Goal: Task Accomplishment & Management: Manage account settings

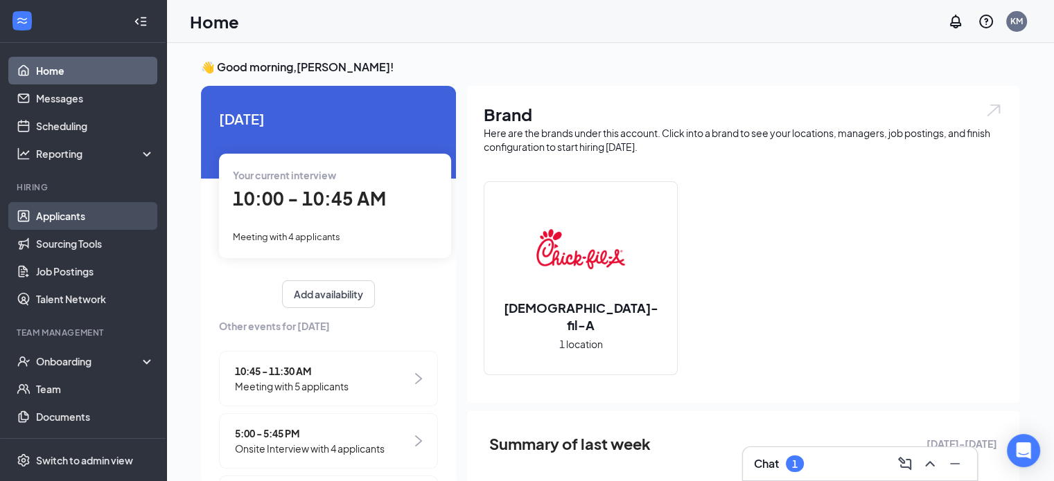
click at [67, 224] on link "Applicants" at bounding box center [95, 216] width 118 height 28
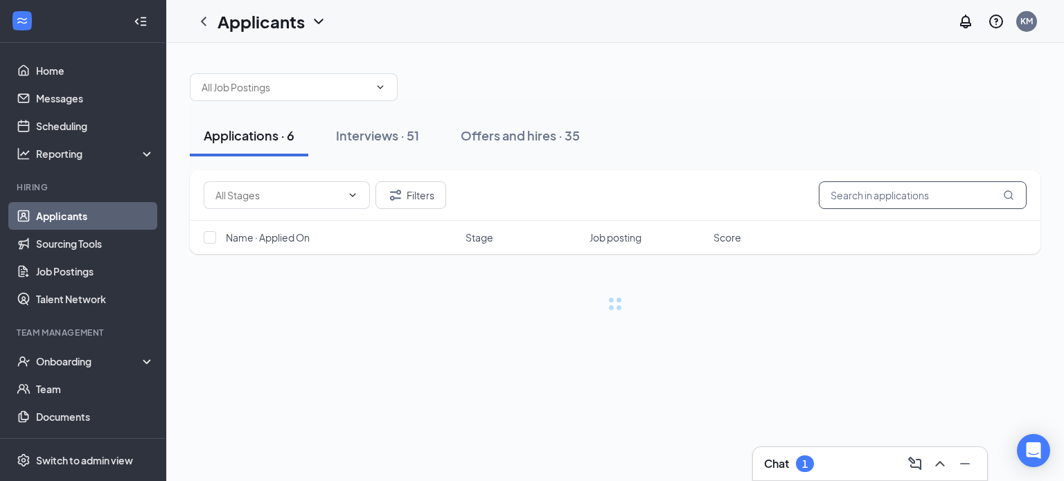
click at [855, 191] on input "text" at bounding box center [923, 196] width 208 height 28
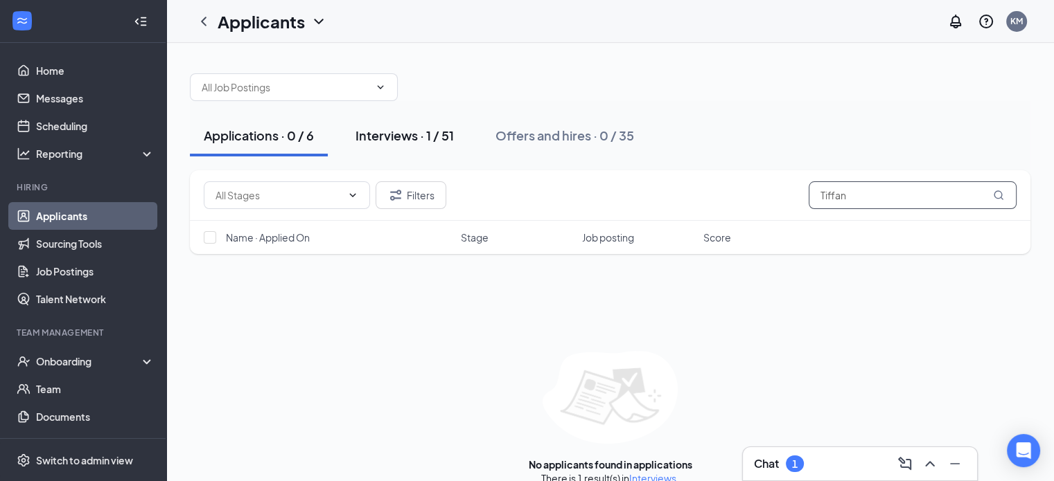
type input "Tiffan"
click at [430, 136] on div "Interviews · 1 / 51" at bounding box center [404, 135] width 98 height 17
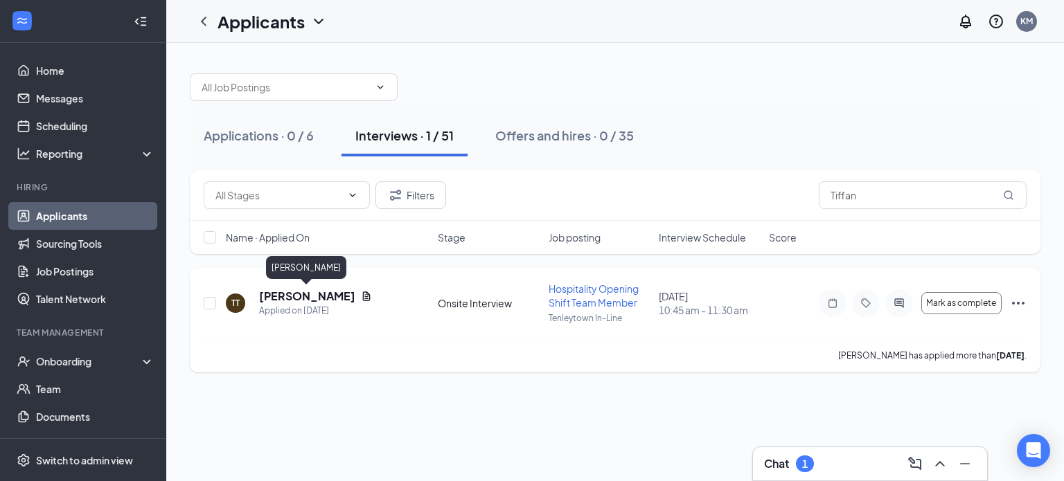
click at [314, 301] on h5 "[PERSON_NAME]" at bounding box center [307, 296] width 96 height 15
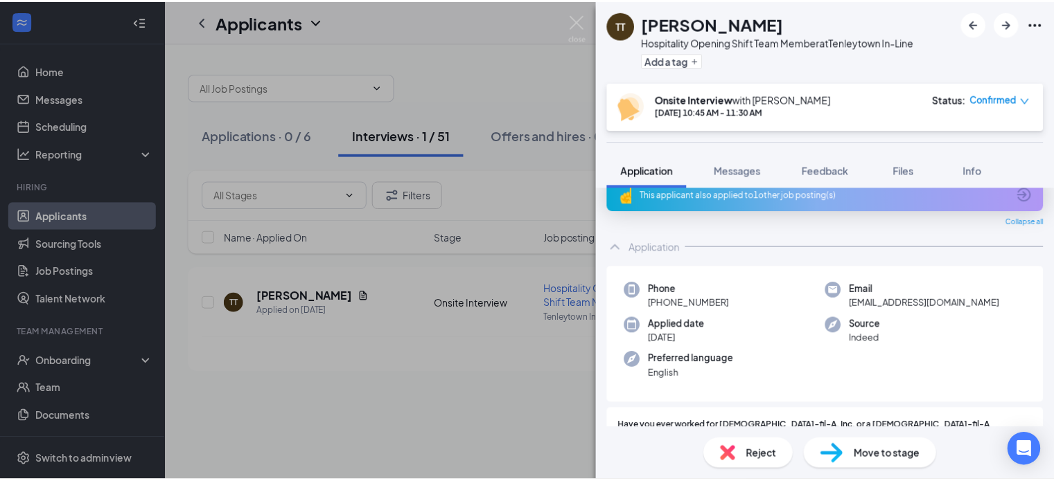
scroll to position [69, 0]
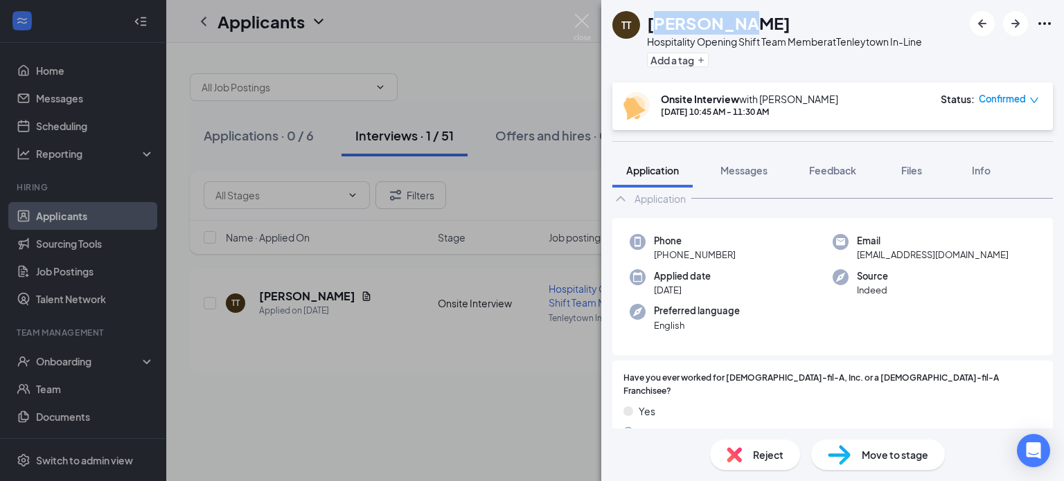
drag, startPoint x: 652, startPoint y: 25, endPoint x: 742, endPoint y: 23, distance: 90.1
click at [742, 23] on h1 "[PERSON_NAME]" at bounding box center [718, 23] width 143 height 24
click at [662, 29] on h1 "[PERSON_NAME]" at bounding box center [718, 23] width 143 height 24
drag, startPoint x: 647, startPoint y: 21, endPoint x: 784, endPoint y: 21, distance: 136.5
click at [784, 21] on div "[PERSON_NAME]" at bounding box center [784, 23] width 275 height 24
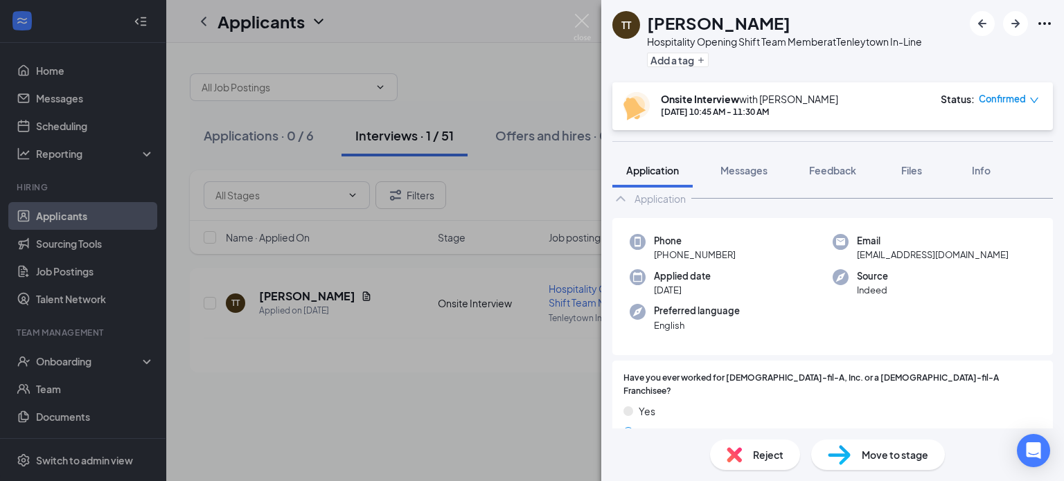
copy h1 "[PERSON_NAME]"
drag, startPoint x: 851, startPoint y: 256, endPoint x: 978, endPoint y: 256, distance: 126.8
click at [978, 256] on span "[EMAIL_ADDRESS][DOMAIN_NAME]" at bounding box center [933, 255] width 152 height 14
copy span "[EMAIL_ADDRESS][DOMAIN_NAME]"
drag, startPoint x: 666, startPoint y: 253, endPoint x: 733, endPoint y: 252, distance: 66.5
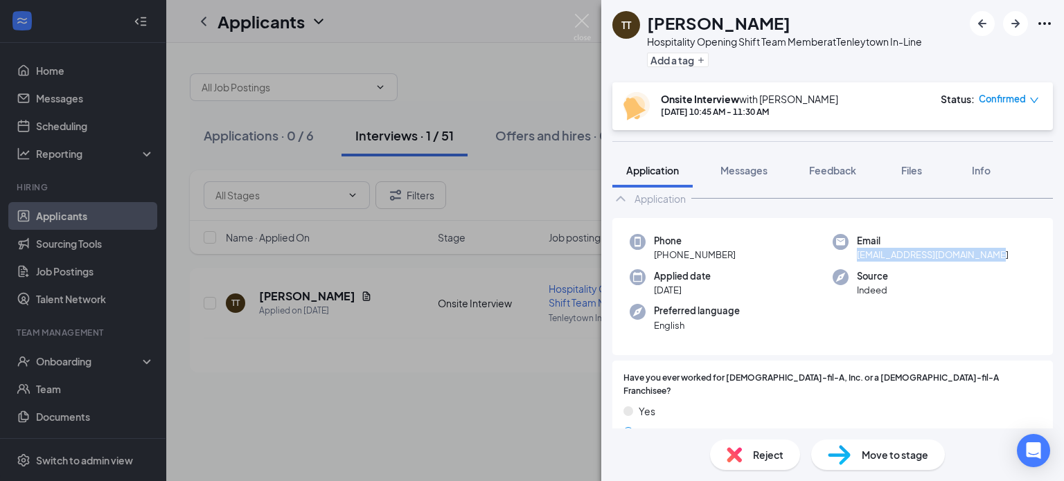
click at [733, 252] on div "Phone [PHONE_NUMBER]" at bounding box center [731, 248] width 203 height 28
copy span "[PHONE_NUMBER]"
click at [574, 21] on img at bounding box center [582, 27] width 17 height 27
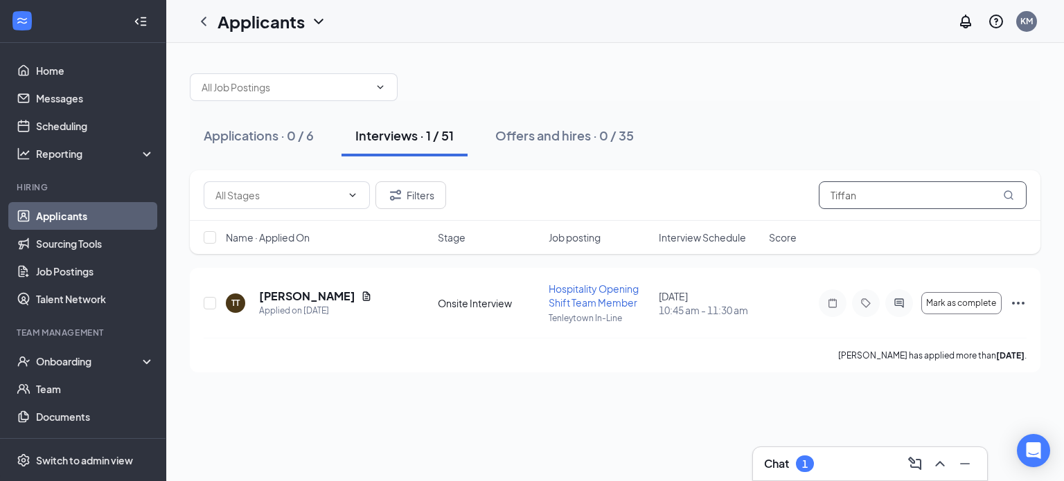
drag, startPoint x: 863, startPoint y: 193, endPoint x: 812, endPoint y: 196, distance: 50.6
click at [809, 197] on div "Filters Tiffan" at bounding box center [615, 196] width 823 height 28
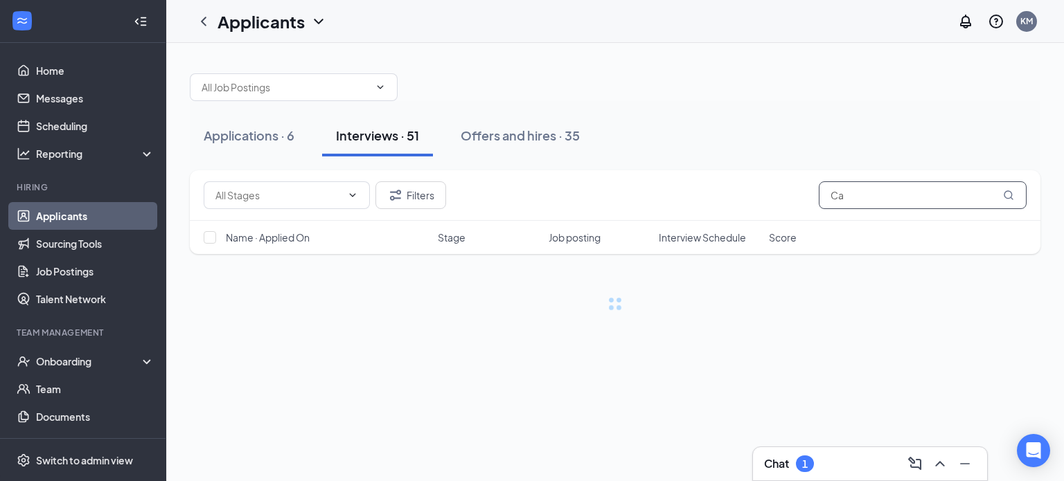
type input "C"
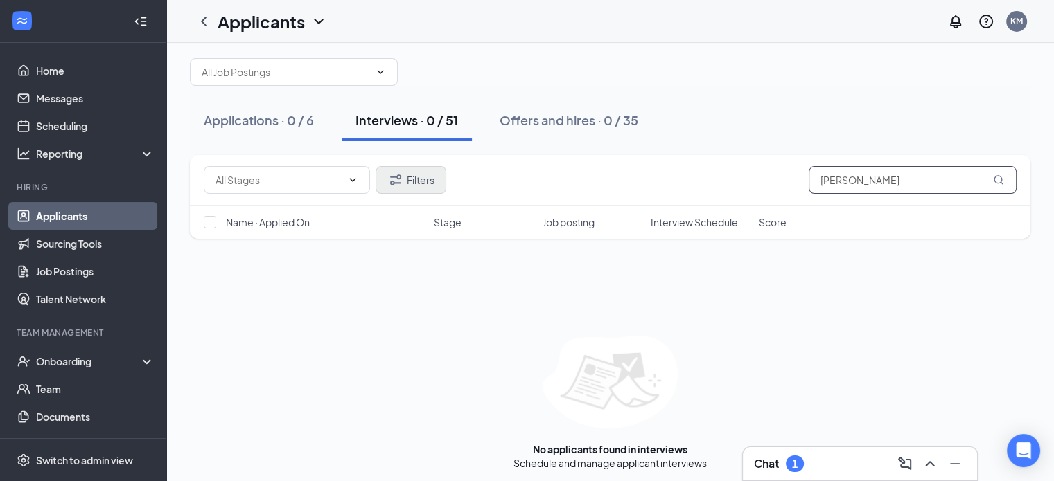
scroll to position [19, 0]
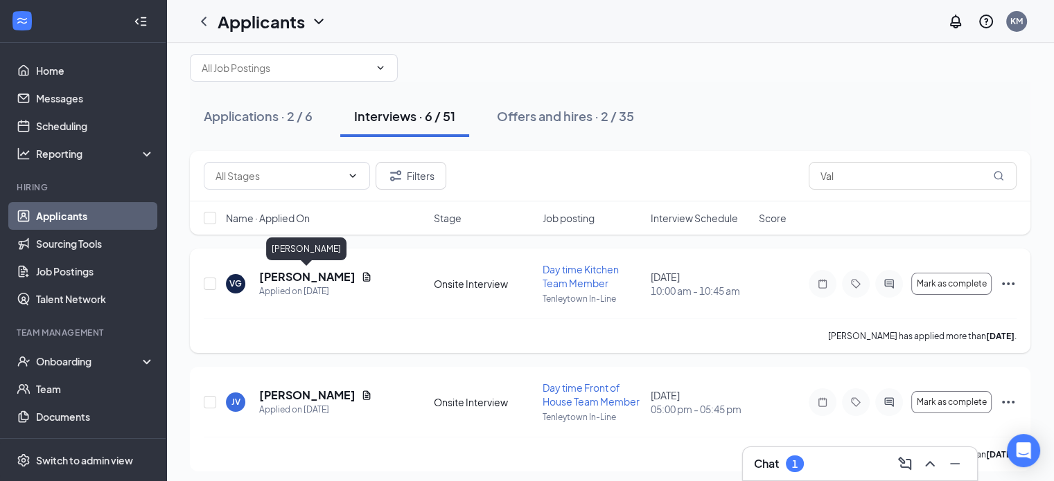
click at [313, 275] on h5 "[PERSON_NAME]" at bounding box center [307, 276] width 96 height 15
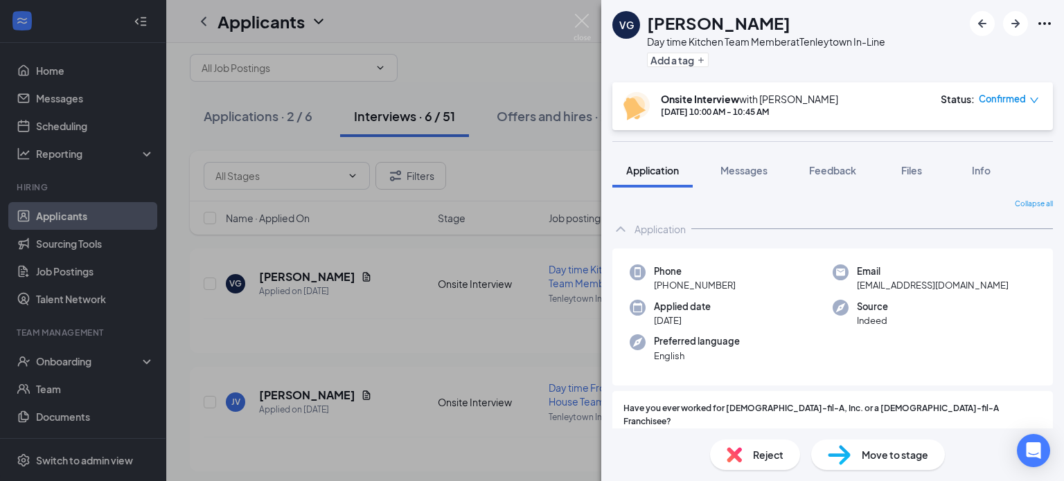
drag, startPoint x: 647, startPoint y: 21, endPoint x: 812, endPoint y: 13, distance: 165.1
click at [812, 13] on div "[PERSON_NAME]" at bounding box center [766, 23] width 238 height 24
copy h1 "[PERSON_NAME]"
drag, startPoint x: 853, startPoint y: 283, endPoint x: 926, endPoint y: 283, distance: 72.7
click at [943, 292] on span "[EMAIL_ADDRESS][DOMAIN_NAME]" at bounding box center [933, 286] width 152 height 14
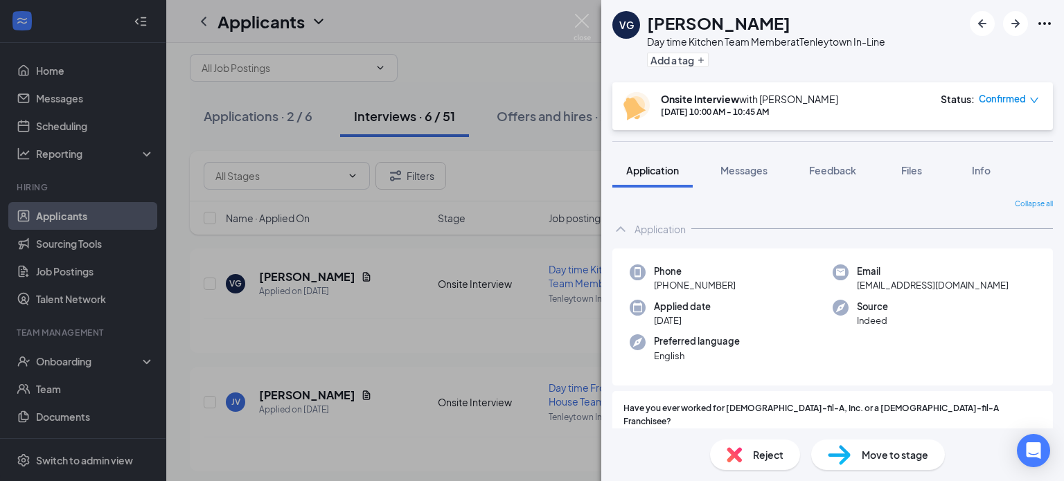
click at [977, 295] on div "Phone [PHONE_NUMBER] Email [EMAIL_ADDRESS][DOMAIN_NAME] Applied date [DATE] Sou…" at bounding box center [832, 318] width 441 height 138
drag, startPoint x: 852, startPoint y: 285, endPoint x: 962, endPoint y: 292, distance: 110.4
click at [962, 292] on div "Email [EMAIL_ADDRESS][DOMAIN_NAME]" at bounding box center [934, 279] width 203 height 28
copy span "[EMAIL_ADDRESS][DOMAIN_NAME]"
drag, startPoint x: 665, startPoint y: 282, endPoint x: 734, endPoint y: 293, distance: 69.5
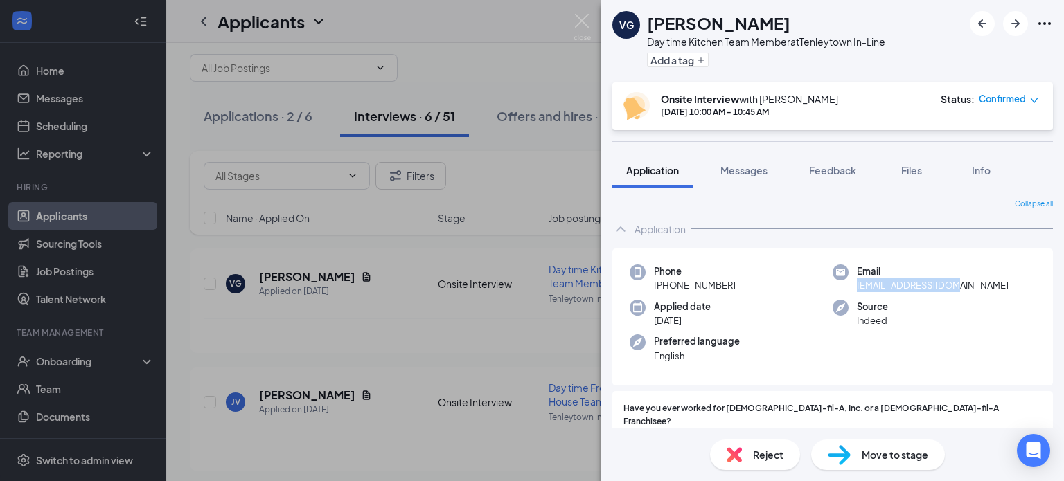
click at [734, 293] on div "Phone [PHONE_NUMBER] Email [EMAIL_ADDRESS][DOMAIN_NAME] Applied date [DATE] Sou…" at bounding box center [832, 318] width 441 height 138
copy span "[PHONE_NUMBER]"
drag, startPoint x: 647, startPoint y: 19, endPoint x: 770, endPoint y: 20, distance: 123.3
click at [770, 20] on h1 "[PERSON_NAME]" at bounding box center [718, 23] width 143 height 24
click at [781, 265] on div "Phone [PHONE_NUMBER]" at bounding box center [731, 279] width 203 height 28
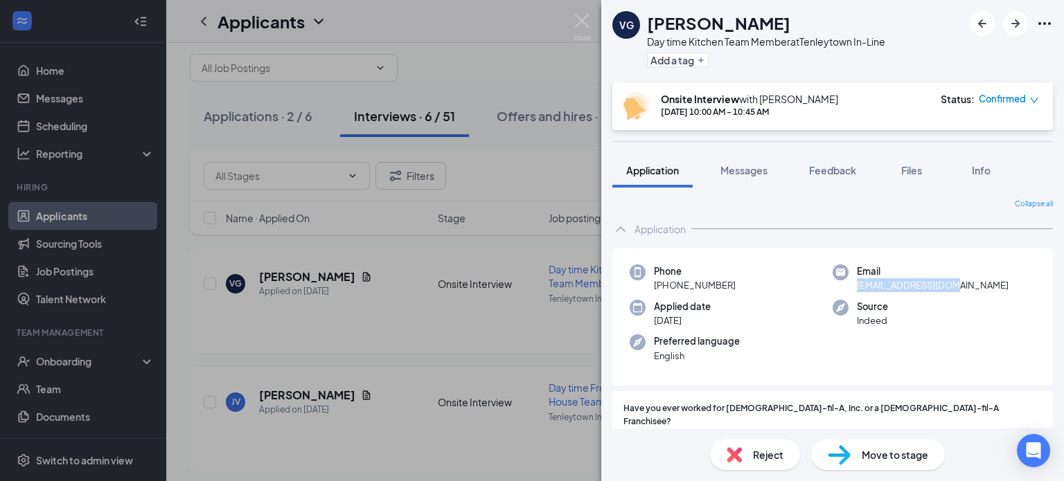
drag, startPoint x: 851, startPoint y: 286, endPoint x: 965, endPoint y: 295, distance: 114.7
click at [965, 295] on div "Phone [PHONE_NUMBER] Email [EMAIL_ADDRESS][DOMAIN_NAME] Applied date [DATE] Sou…" at bounding box center [832, 318] width 441 height 138
copy span "[EMAIL_ADDRESS][DOMAIN_NAME]"
click at [579, 24] on img at bounding box center [582, 27] width 17 height 27
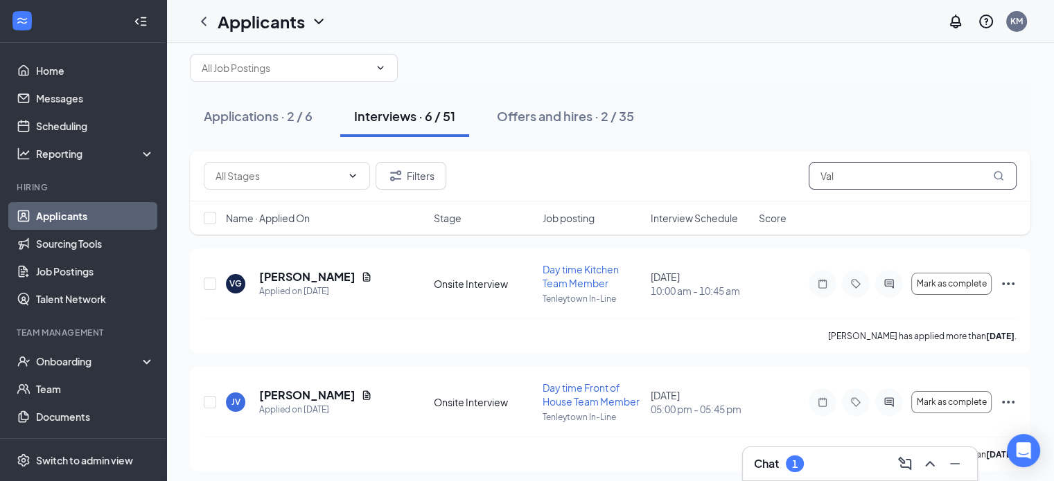
click at [856, 175] on input "Val" at bounding box center [912, 176] width 208 height 28
type input "V"
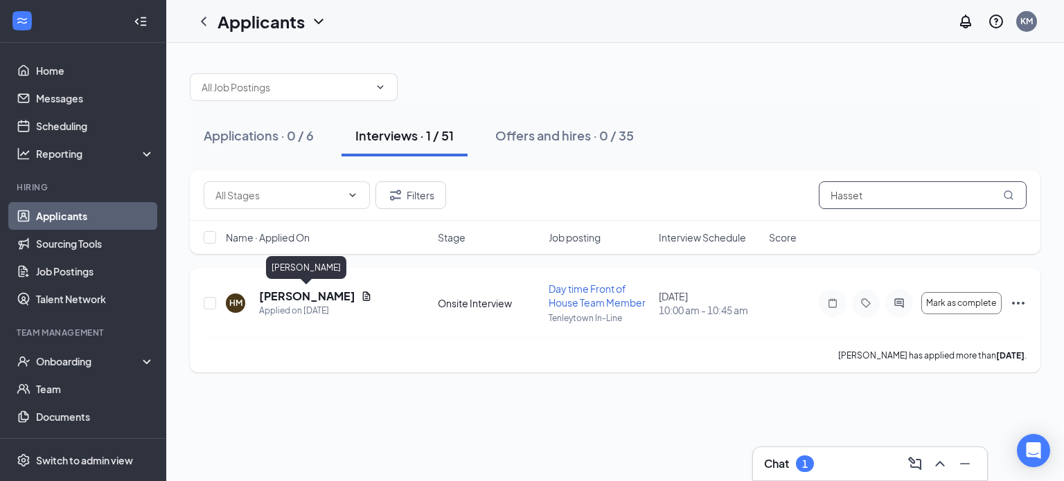
type input "Hasset"
click at [316, 294] on h5 "[PERSON_NAME]" at bounding box center [307, 296] width 96 height 15
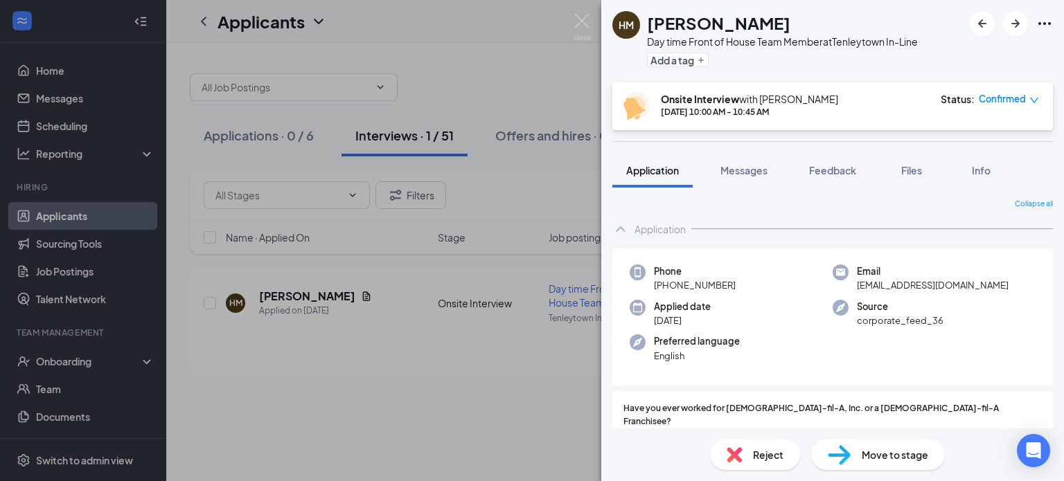
drag, startPoint x: 648, startPoint y: 23, endPoint x: 787, endPoint y: 19, distance: 138.6
click at [787, 19] on h1 "[PERSON_NAME]" at bounding box center [718, 23] width 143 height 24
copy h1 "[PERSON_NAME]"
drag, startPoint x: 854, startPoint y: 283, endPoint x: 981, endPoint y: 288, distance: 127.5
click at [981, 288] on div "Email [EMAIL_ADDRESS][DOMAIN_NAME]" at bounding box center [934, 279] width 203 height 28
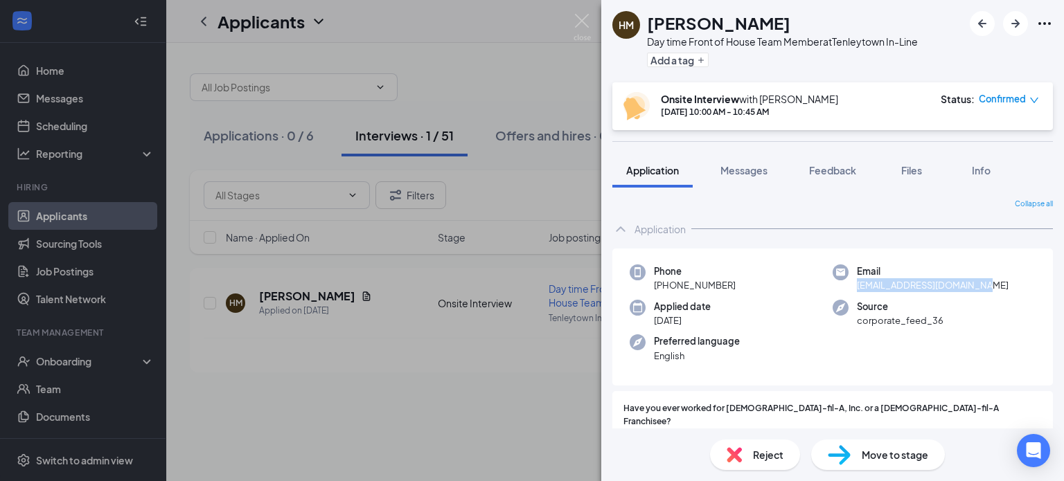
copy span "[EMAIL_ADDRESS][DOMAIN_NAME]"
drag, startPoint x: 665, startPoint y: 285, endPoint x: 732, endPoint y: 288, distance: 67.3
click at [734, 288] on div "Phone [PHONE_NUMBER]" at bounding box center [731, 279] width 203 height 28
copy span "[PHONE_NUMBER]"
drag, startPoint x: 851, startPoint y: 286, endPoint x: 984, endPoint y: 291, distance: 132.4
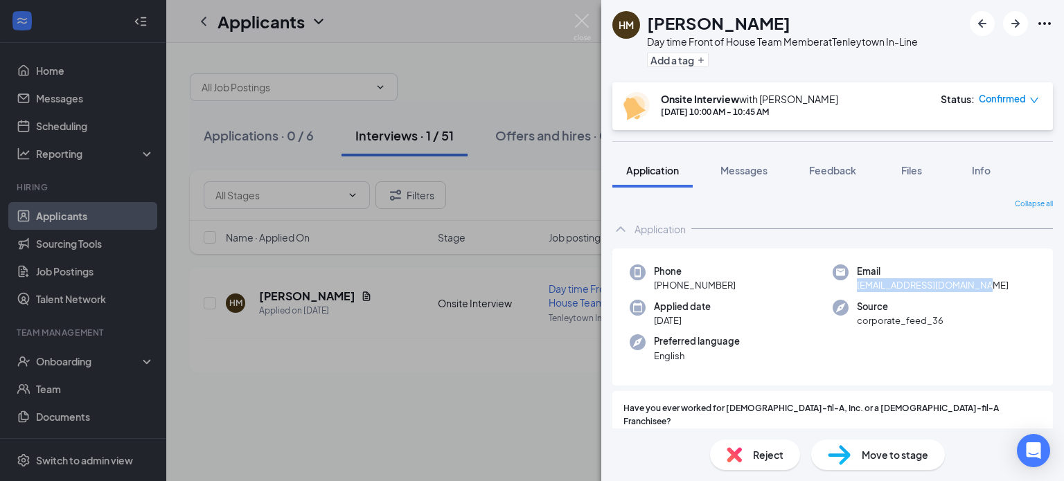
click at [984, 291] on div "Email [EMAIL_ADDRESS][DOMAIN_NAME]" at bounding box center [934, 279] width 203 height 28
click at [584, 22] on img at bounding box center [582, 27] width 17 height 27
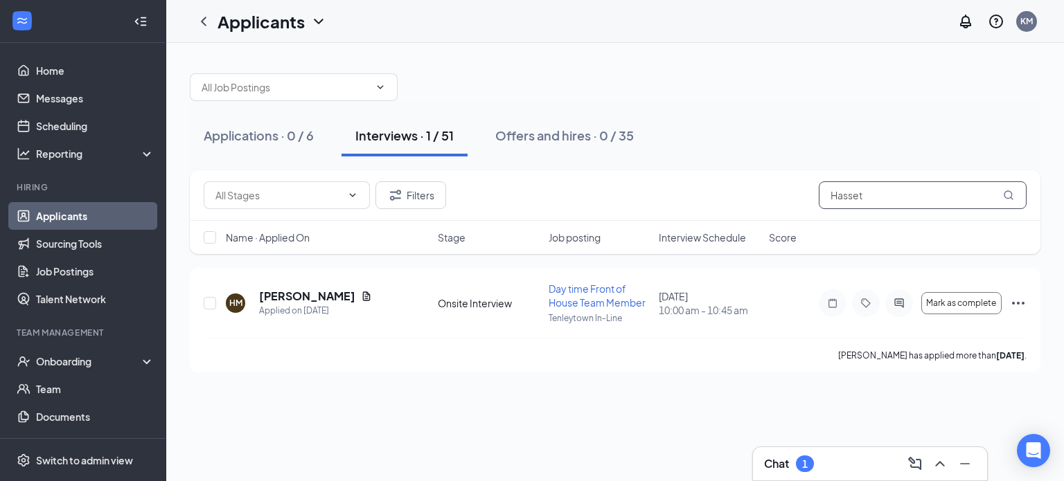
drag, startPoint x: 875, startPoint y: 200, endPoint x: 800, endPoint y: 202, distance: 74.8
click at [800, 202] on div "Filters Hasset" at bounding box center [615, 196] width 823 height 28
type input "[PERSON_NAME]"
click at [317, 297] on h5 "[PERSON_NAME]" at bounding box center [307, 296] width 96 height 15
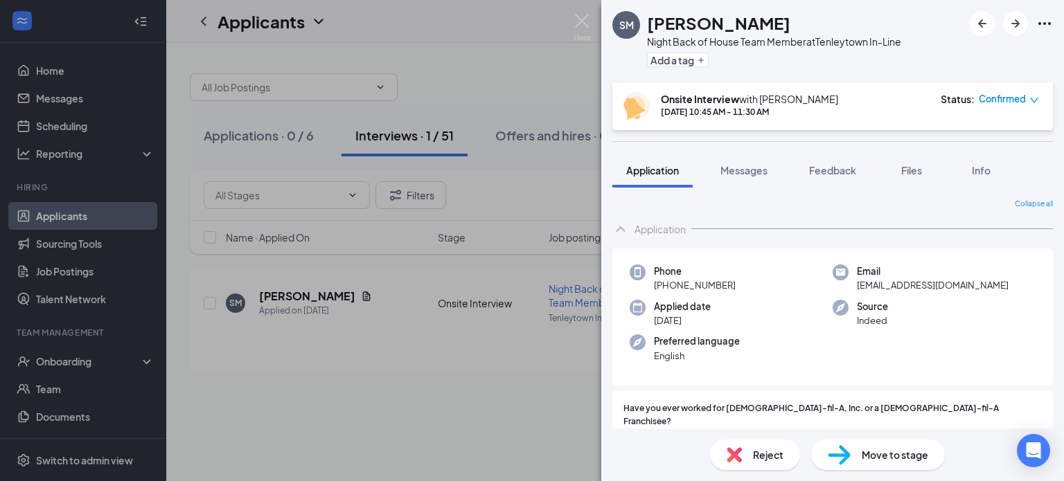
drag, startPoint x: 648, startPoint y: 22, endPoint x: 775, endPoint y: 30, distance: 126.4
click at [775, 30] on div "[PERSON_NAME]" at bounding box center [774, 23] width 254 height 24
drag, startPoint x: 851, startPoint y: 286, endPoint x: 948, endPoint y: 290, distance: 97.8
click at [948, 290] on div "Email [EMAIL_ADDRESS][DOMAIN_NAME]" at bounding box center [934, 279] width 203 height 28
drag, startPoint x: 665, startPoint y: 286, endPoint x: 730, endPoint y: 288, distance: 64.4
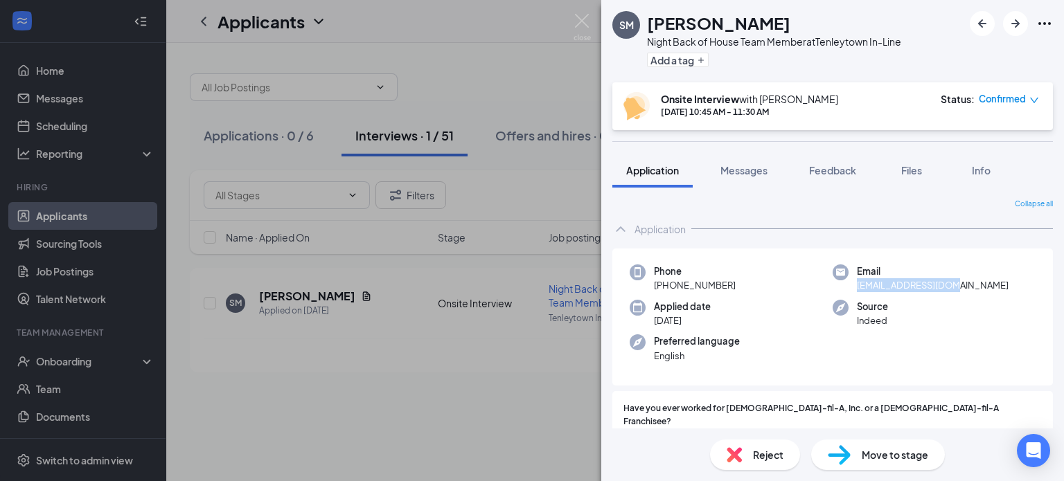
click at [730, 288] on span "[PHONE_NUMBER]" at bounding box center [695, 286] width 82 height 14
drag, startPoint x: 851, startPoint y: 284, endPoint x: 952, endPoint y: 290, distance: 101.3
click at [952, 290] on div "Email [EMAIL_ADDRESS][DOMAIN_NAME]" at bounding box center [934, 279] width 203 height 28
click at [575, 22] on img at bounding box center [582, 27] width 17 height 27
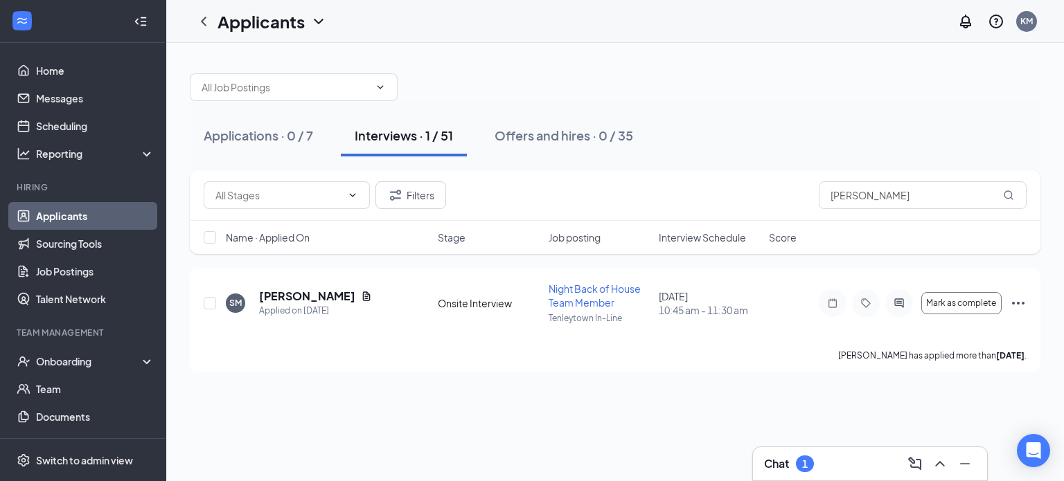
click at [812, 466] on div "1" at bounding box center [805, 464] width 18 height 17
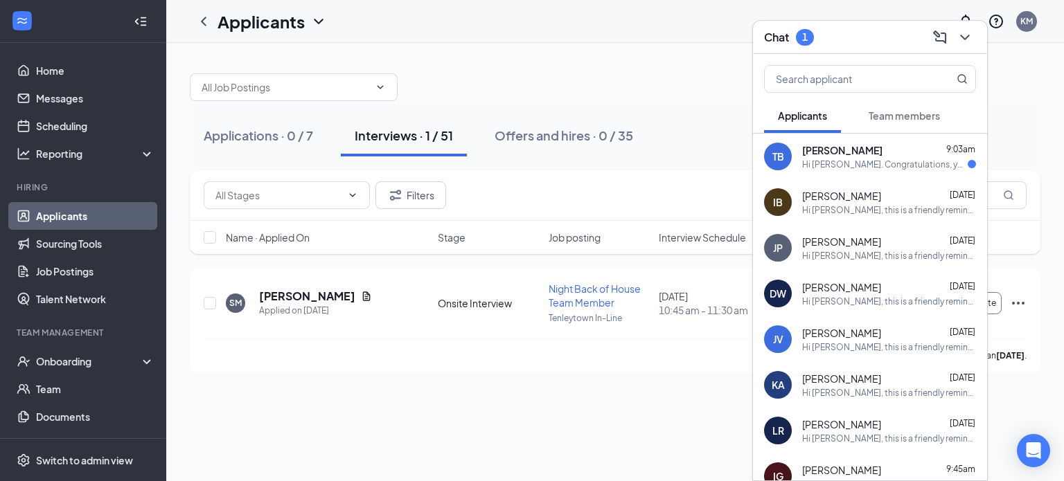
click at [877, 161] on div "Hi [PERSON_NAME]. Congratulations, your onsite interview with [DEMOGRAPHIC_DATA…" at bounding box center [885, 165] width 166 height 12
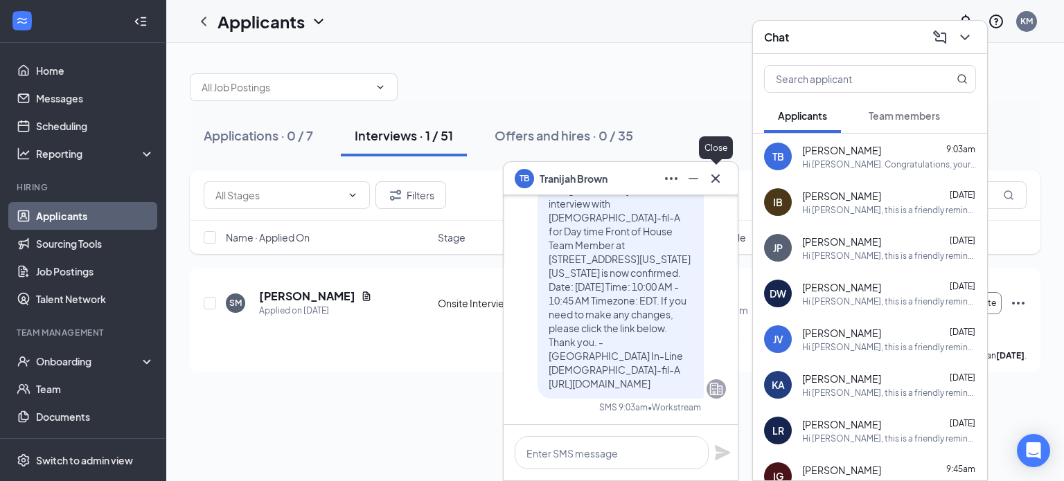
click at [717, 179] on icon "Cross" at bounding box center [715, 178] width 8 height 8
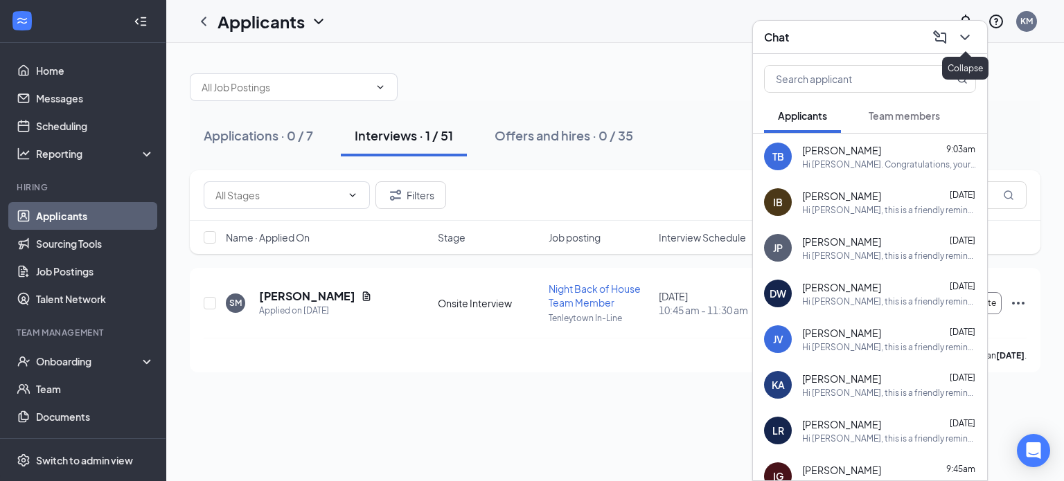
click at [967, 36] on icon "ChevronDown" at bounding box center [965, 37] width 17 height 17
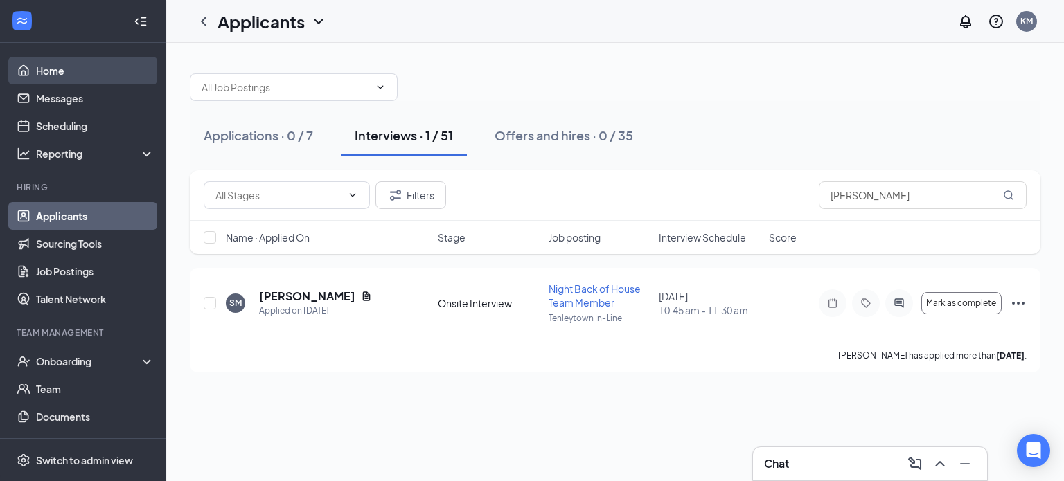
click at [56, 73] on link "Home" at bounding box center [95, 71] width 118 height 28
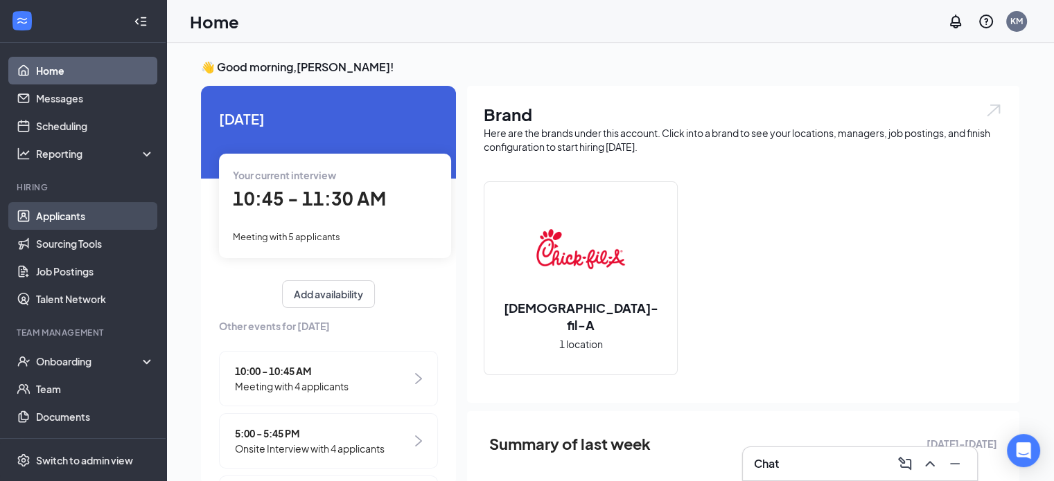
click at [72, 216] on link "Applicants" at bounding box center [95, 216] width 118 height 28
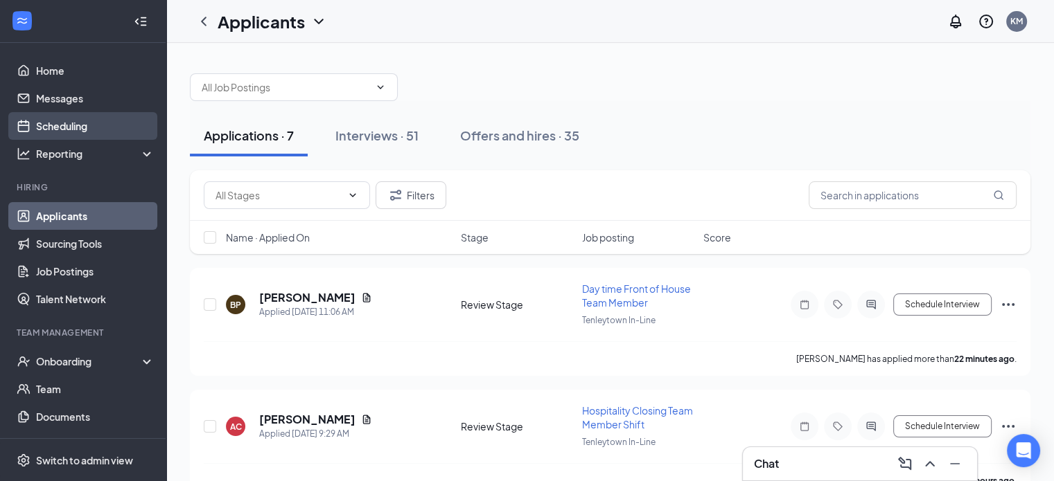
click at [89, 127] on link "Scheduling" at bounding box center [95, 126] width 118 height 28
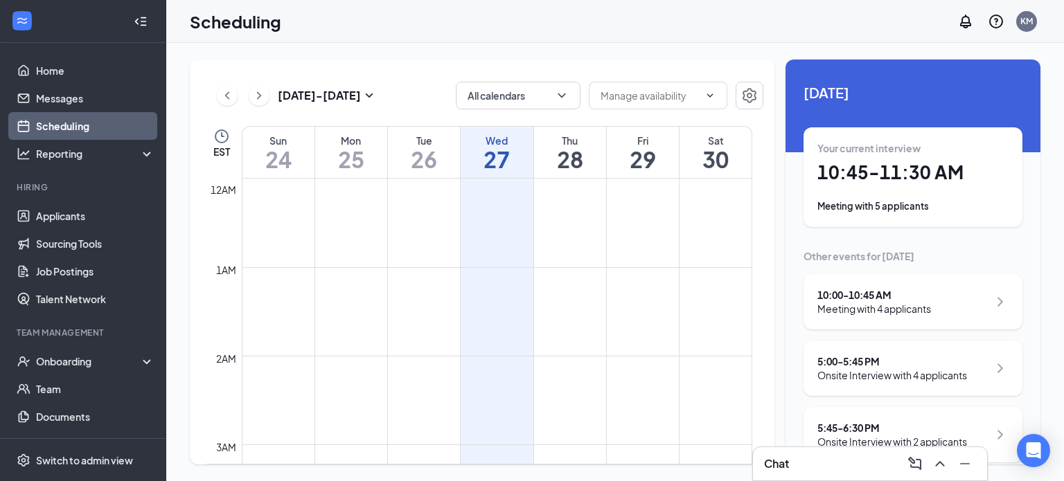
scroll to position [681, 0]
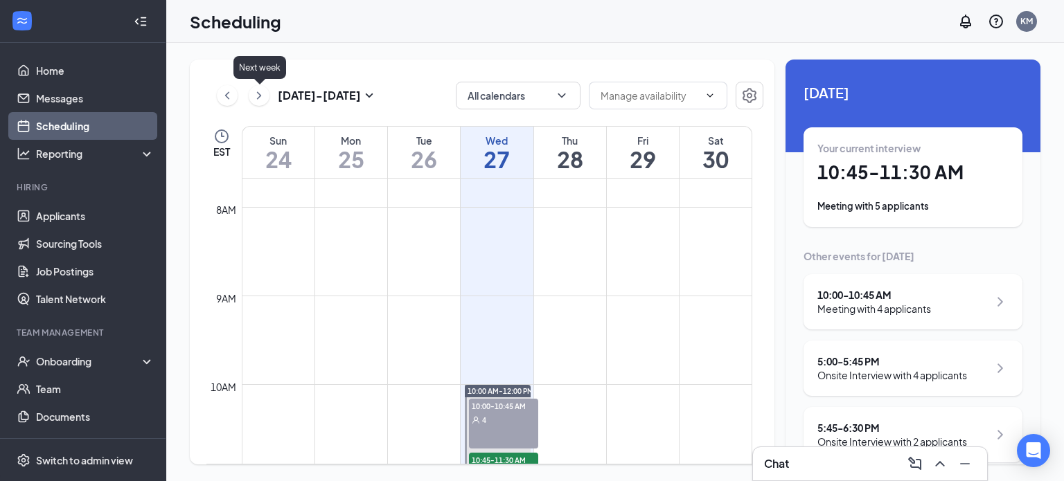
click at [253, 91] on icon "ChevronRight" at bounding box center [259, 95] width 14 height 17
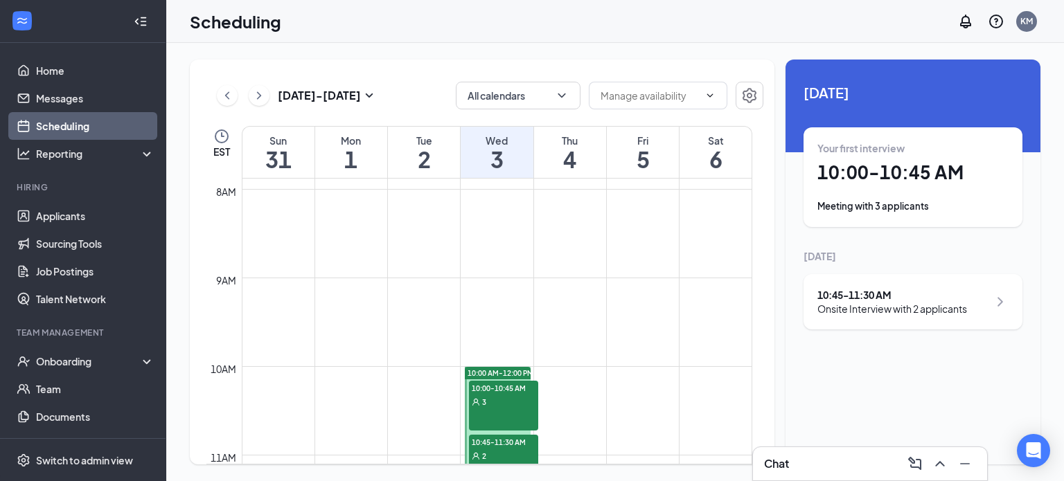
scroll to position [681, 0]
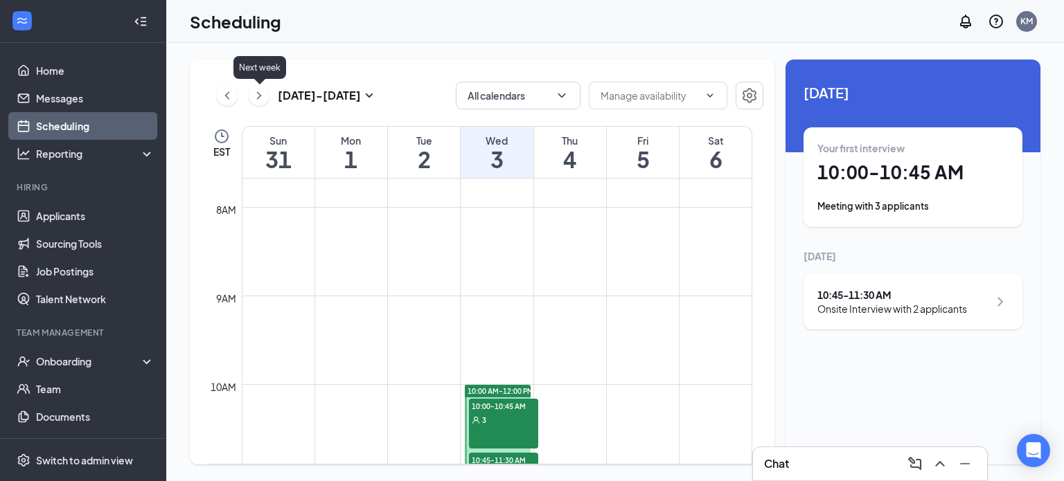
click at [261, 100] on icon "ChevronRight" at bounding box center [259, 95] width 14 height 17
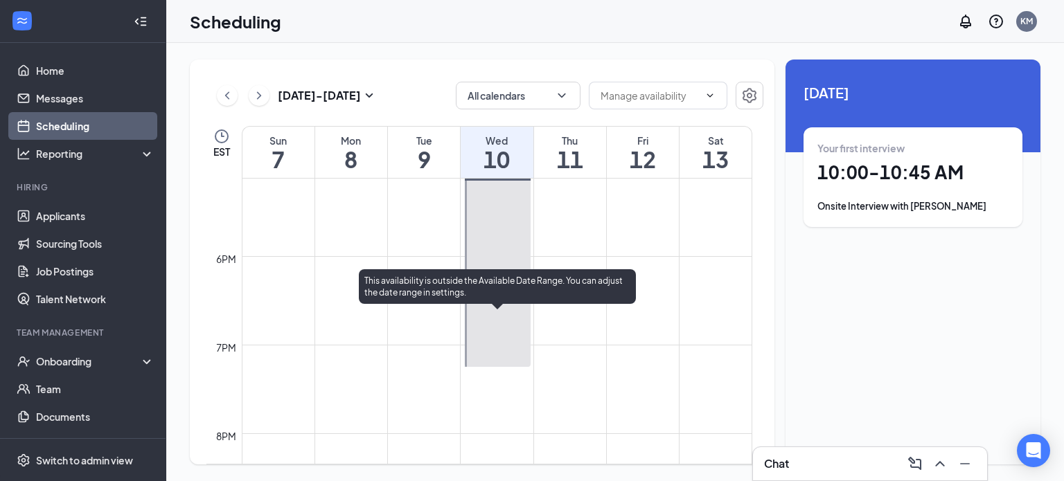
scroll to position [1582, 0]
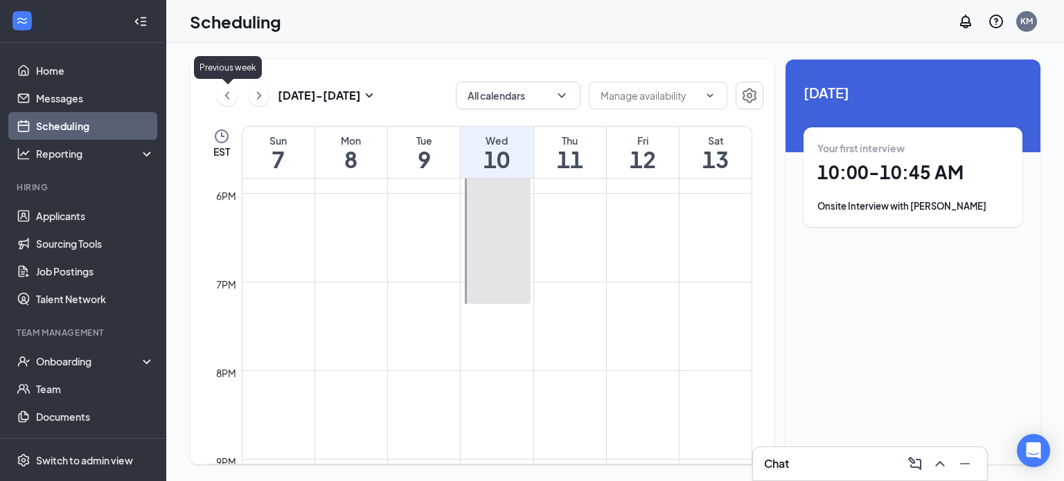
click at [231, 99] on icon "ChevronLeft" at bounding box center [227, 95] width 14 height 17
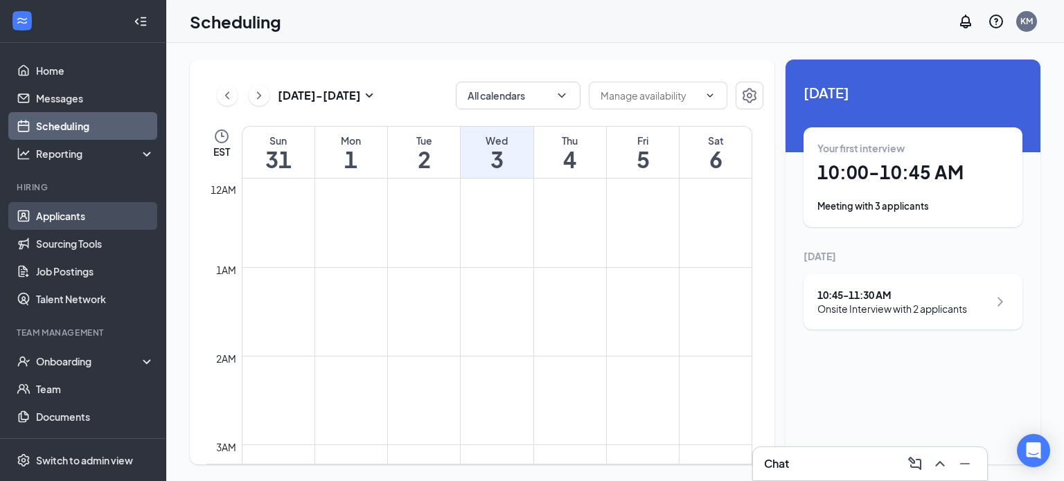
click at [48, 213] on link "Applicants" at bounding box center [95, 216] width 118 height 28
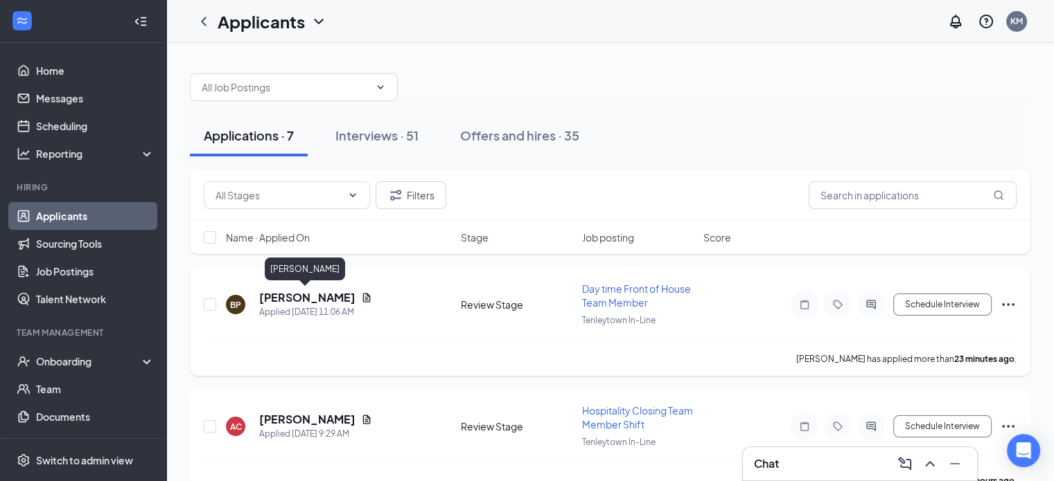
click at [328, 299] on h5 "[PERSON_NAME]" at bounding box center [307, 297] width 96 height 15
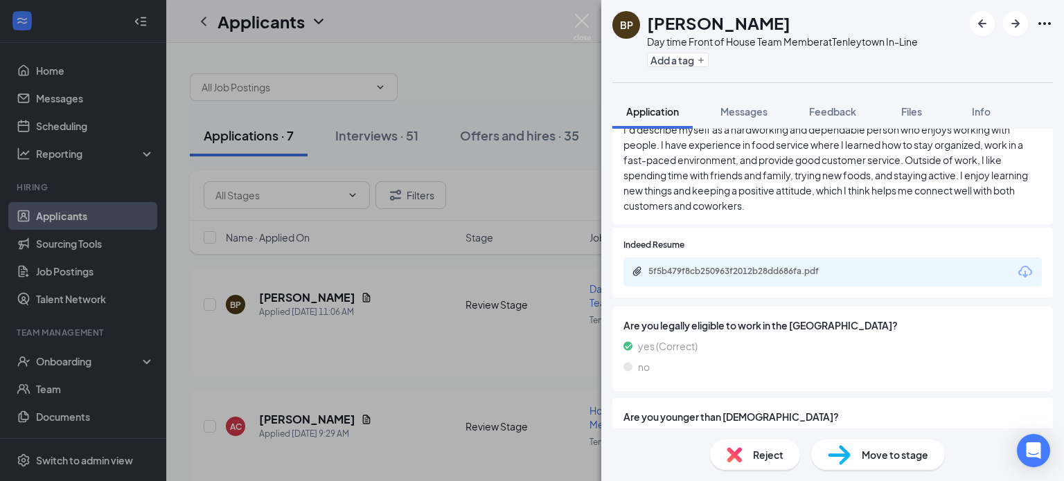
scroll to position [439, 0]
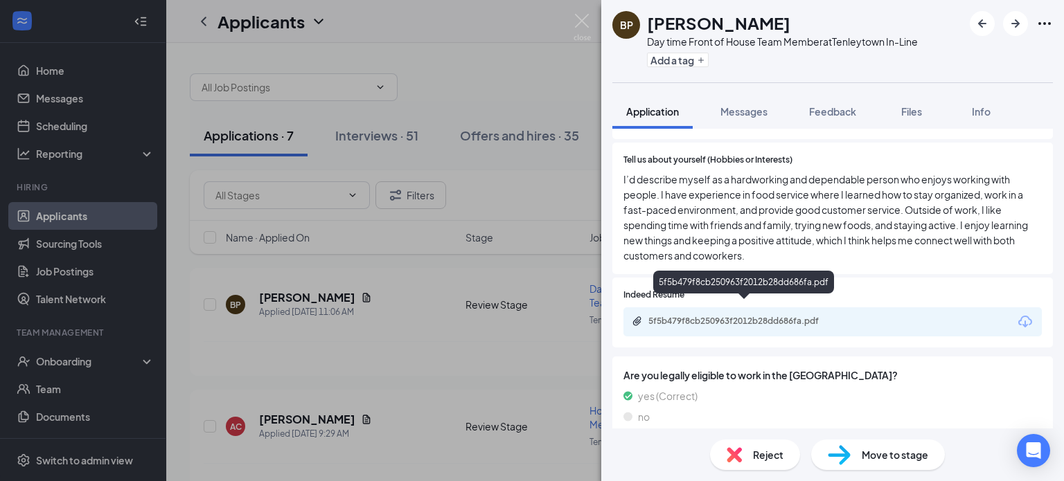
click at [776, 316] on div "5f5b479f8cb250963f2012b28dd686fa.pdf" at bounding box center [745, 321] width 194 height 11
click at [773, 459] on span "Reject" at bounding box center [768, 455] width 30 height 15
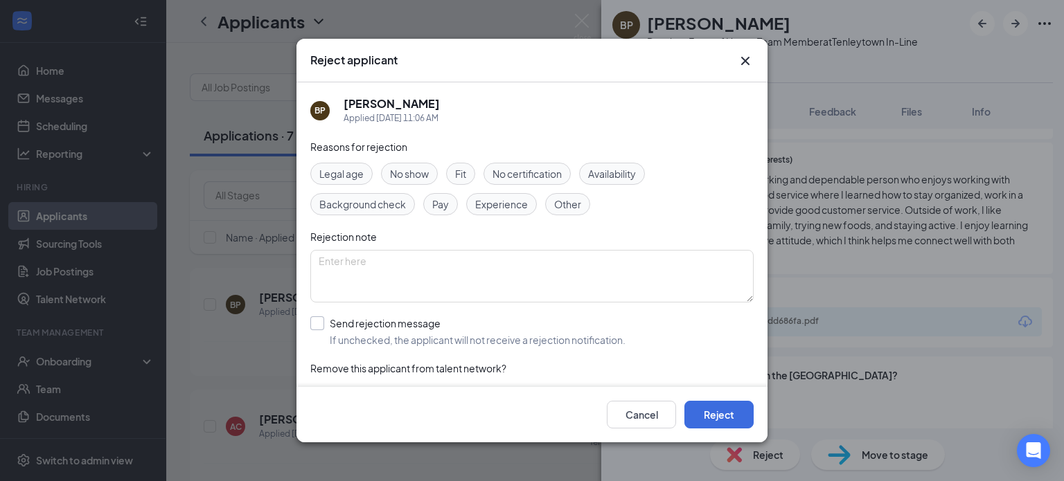
click at [320, 318] on input "Send rejection message If unchecked, the applicant will not receive a rejection…" at bounding box center [467, 332] width 315 height 30
checkbox input "true"
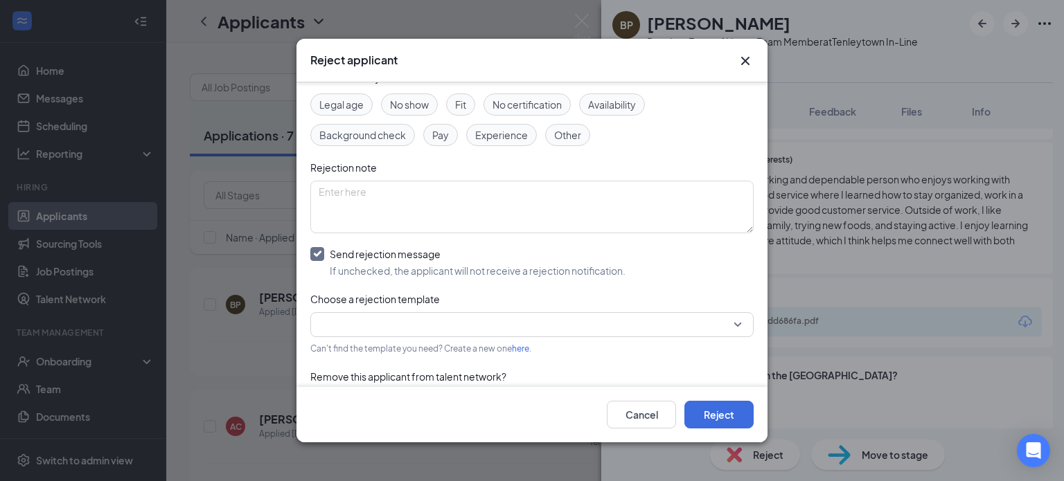
click at [330, 317] on input "search" at bounding box center [527, 325] width 417 height 24
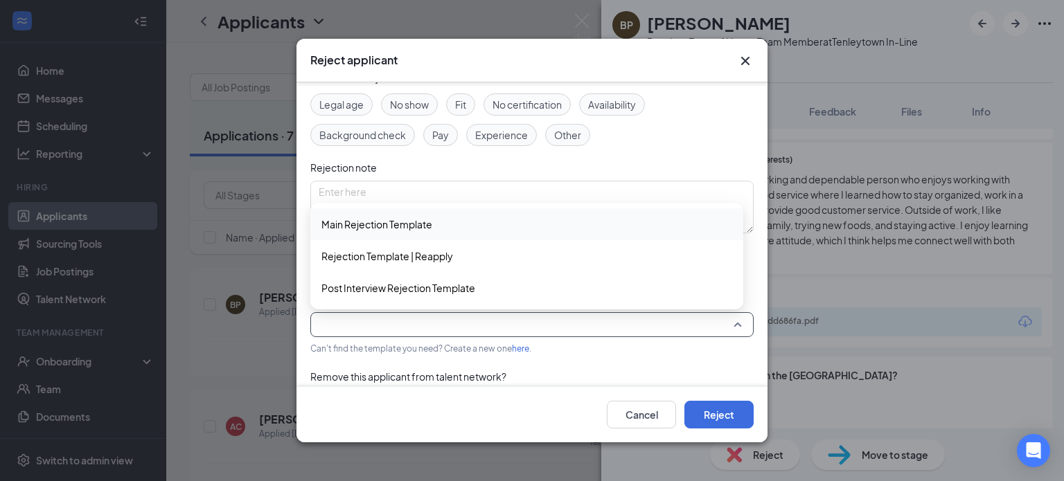
click at [357, 226] on span "Main Rejection Template" at bounding box center [376, 224] width 111 height 15
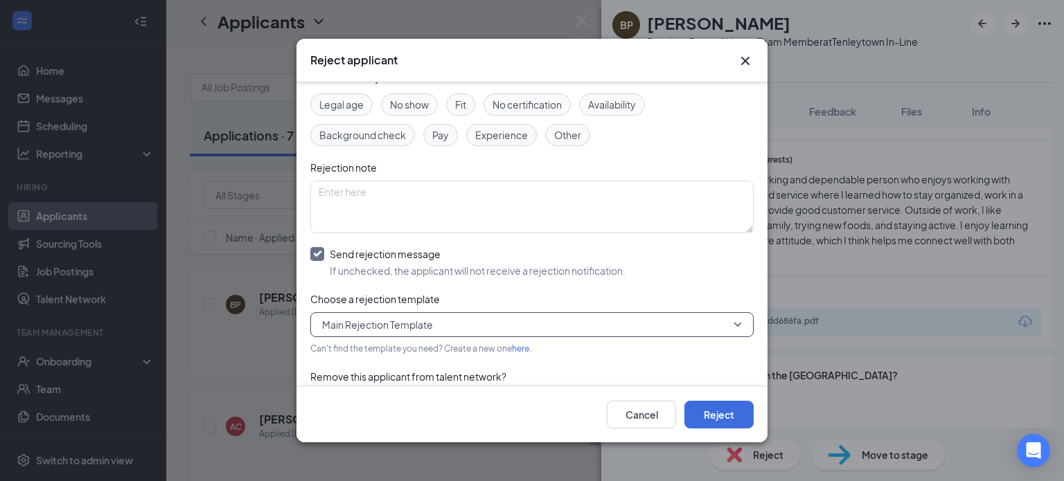
scroll to position [107, 0]
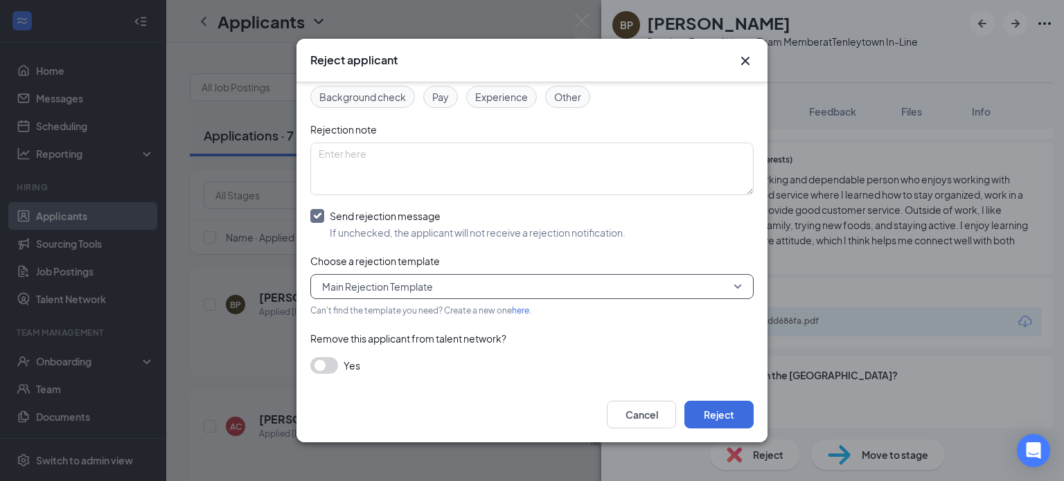
click at [333, 362] on button "button" at bounding box center [324, 365] width 28 height 17
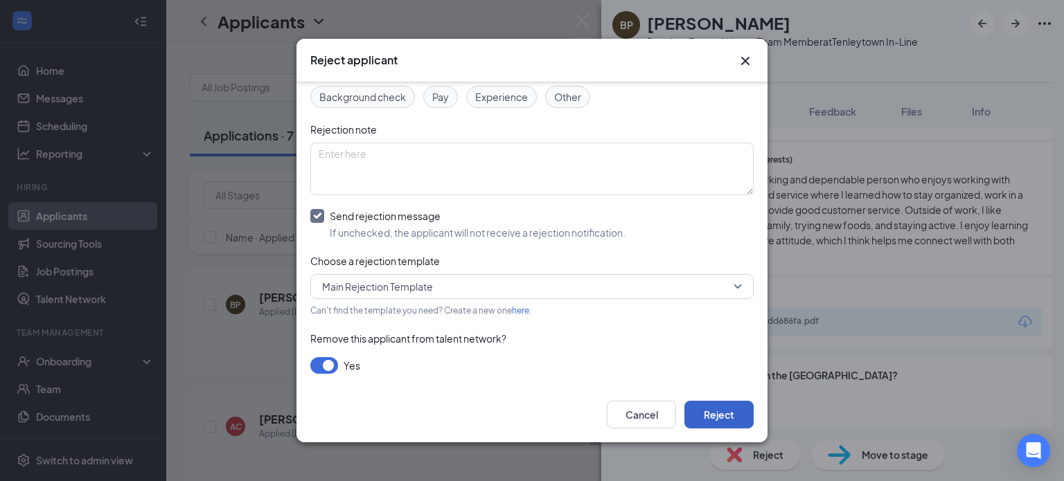
click at [737, 408] on button "Reject" at bounding box center [718, 415] width 69 height 28
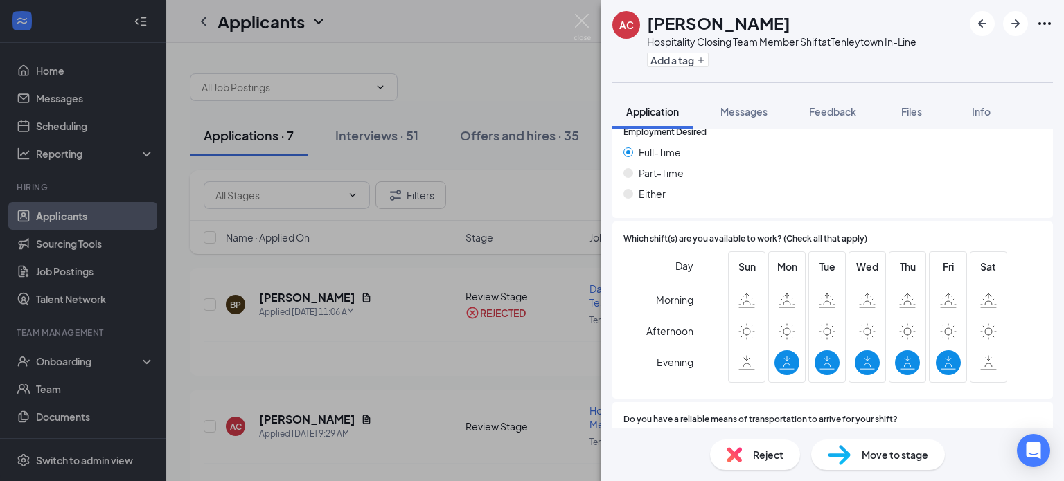
scroll to position [917, 0]
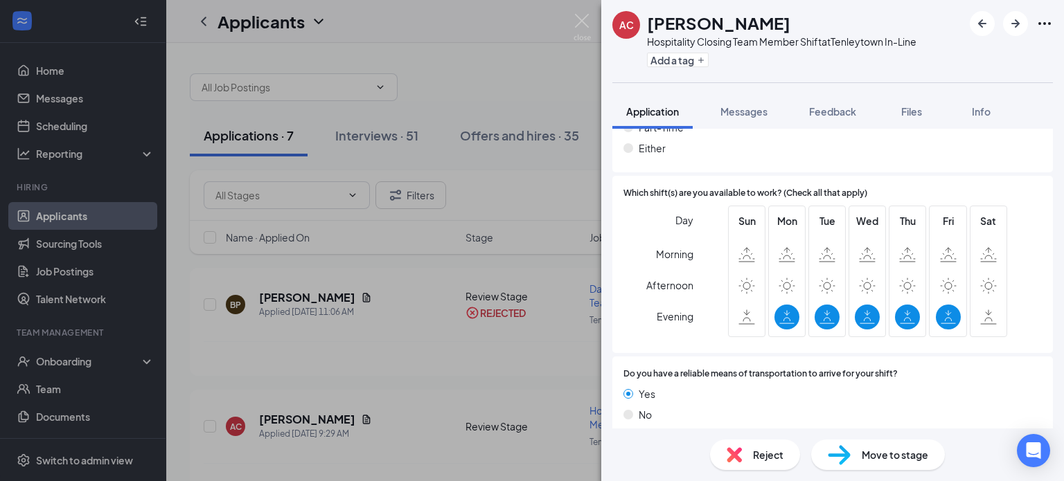
click at [741, 452] on img at bounding box center [734, 455] width 15 height 15
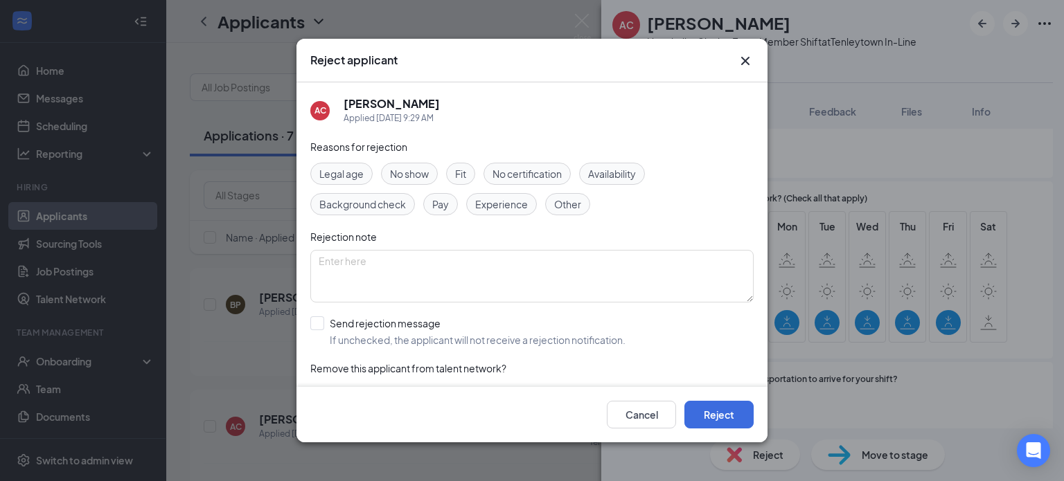
click at [310, 322] on div "AC [PERSON_NAME] Applied [DATE] 9:29 AM Reasons for rejection Legal age No show…" at bounding box center [532, 235] width 471 height 306
click at [319, 328] on input "Send rejection message If unchecked, the applicant will not receive a rejection…" at bounding box center [467, 332] width 315 height 30
checkbox input "true"
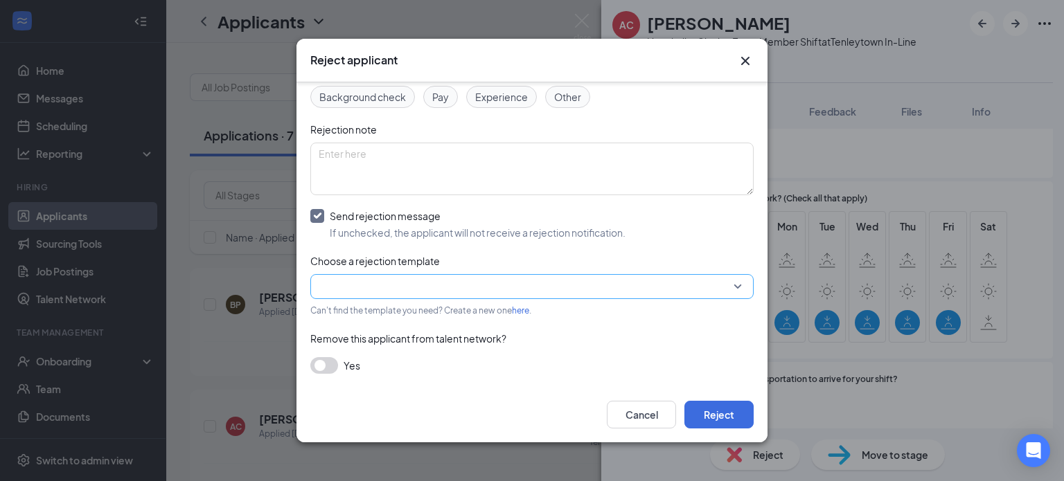
click at [331, 282] on input "search" at bounding box center [527, 287] width 417 height 24
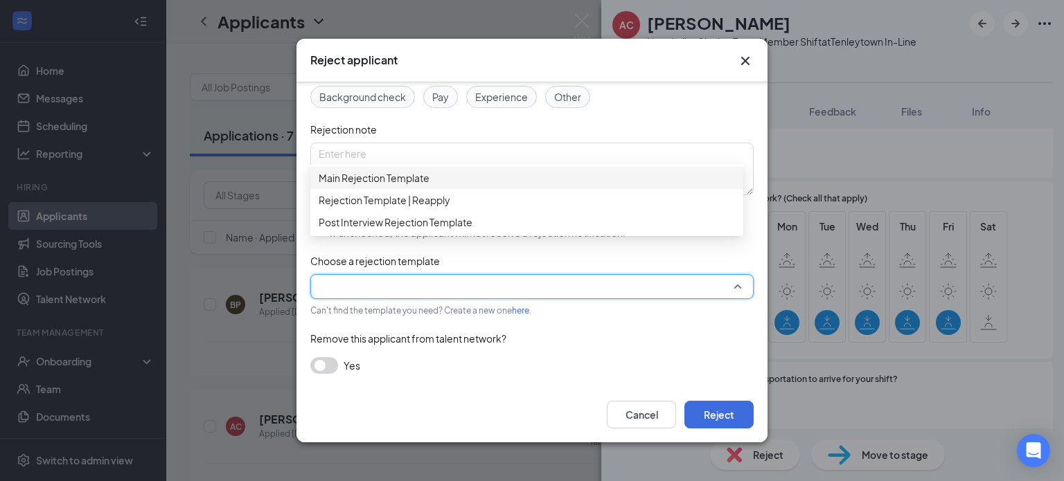
click at [331, 185] on span "Main Rejection Template" at bounding box center [374, 177] width 111 height 15
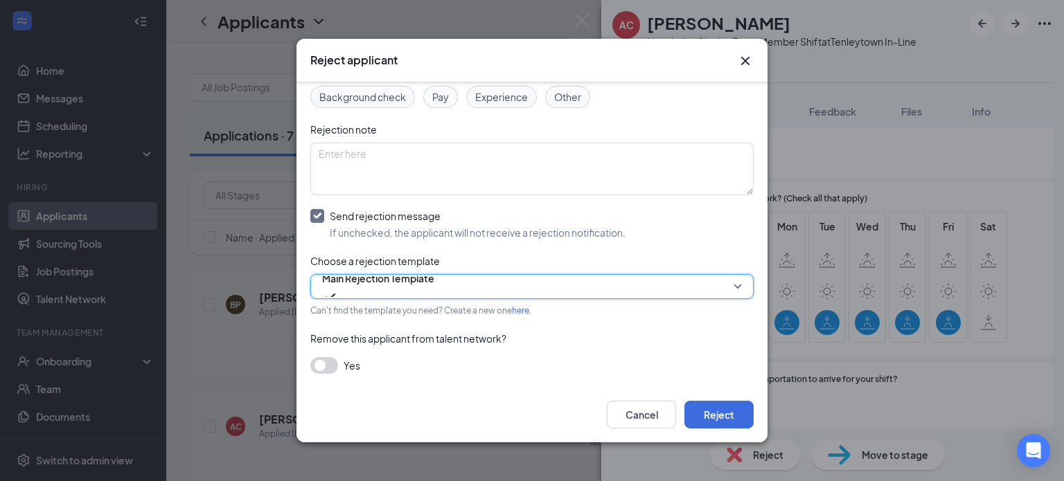
click at [326, 365] on button "button" at bounding box center [324, 365] width 28 height 17
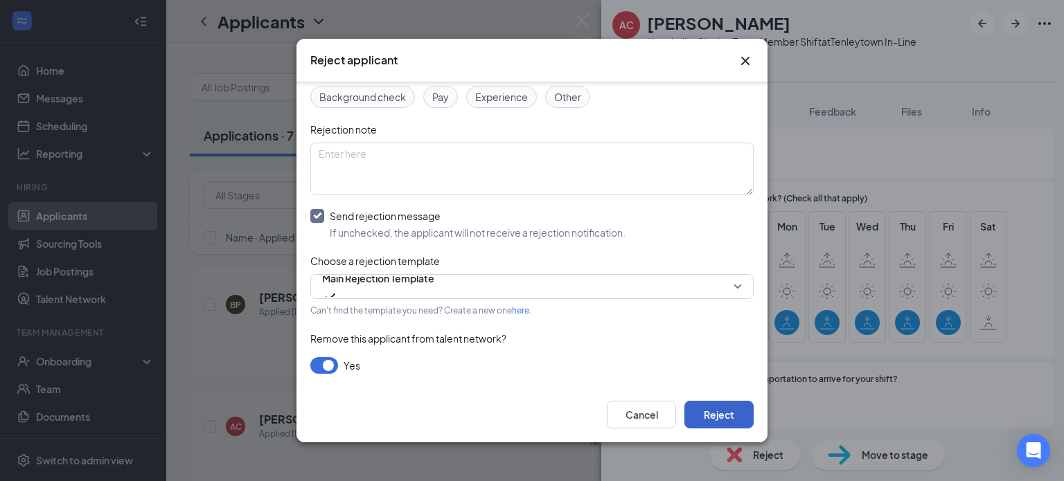
click at [716, 411] on button "Reject" at bounding box center [718, 415] width 69 height 28
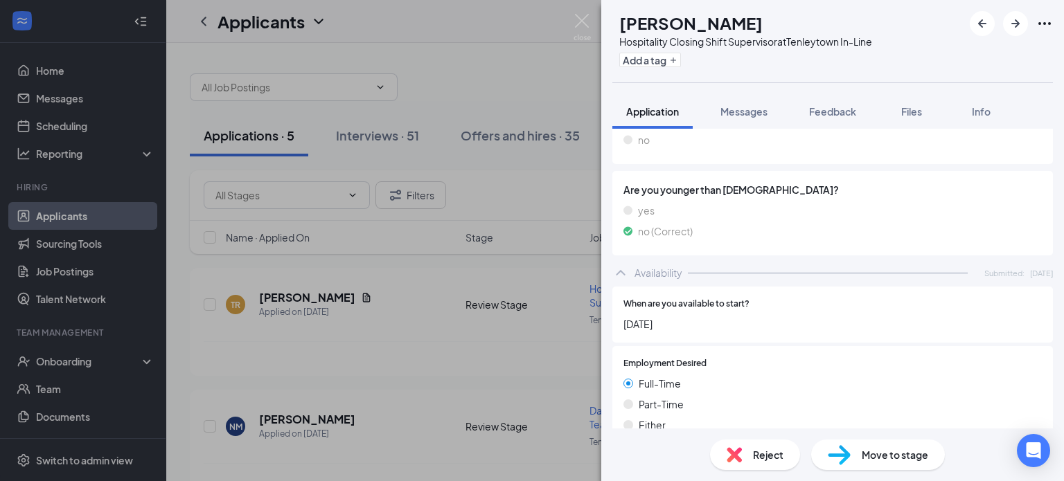
scroll to position [427, 0]
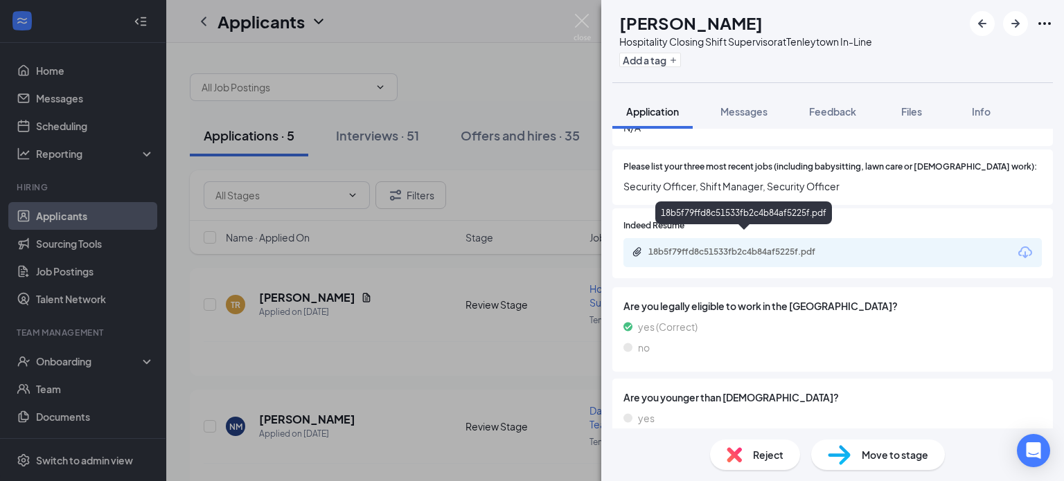
click at [774, 247] on div "18b5f79ffd8c51533fb2c4b84af5225f.pdf" at bounding box center [745, 252] width 194 height 11
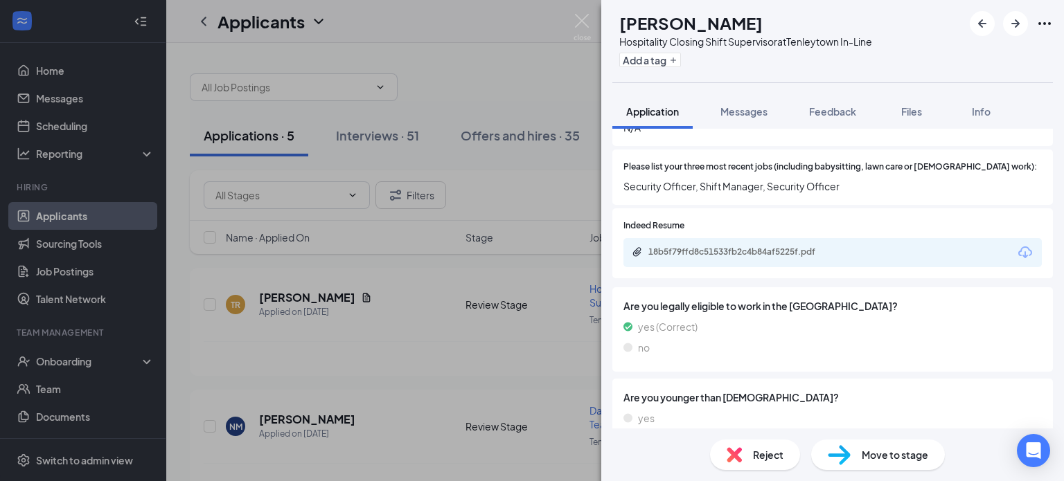
click at [747, 459] on div "Reject" at bounding box center [755, 455] width 90 height 30
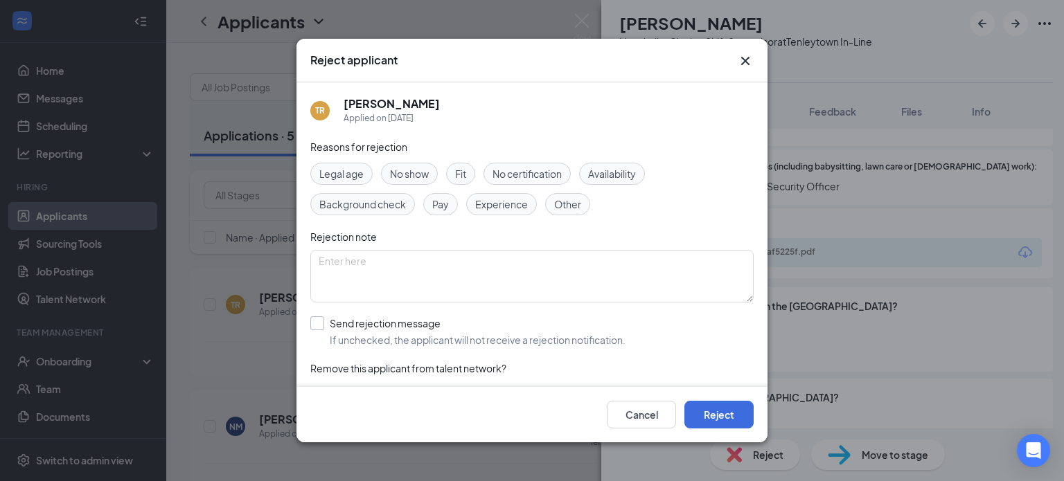
click at [320, 322] on input "Send rejection message If unchecked, the applicant will not receive a rejection…" at bounding box center [467, 332] width 315 height 30
checkbox input "true"
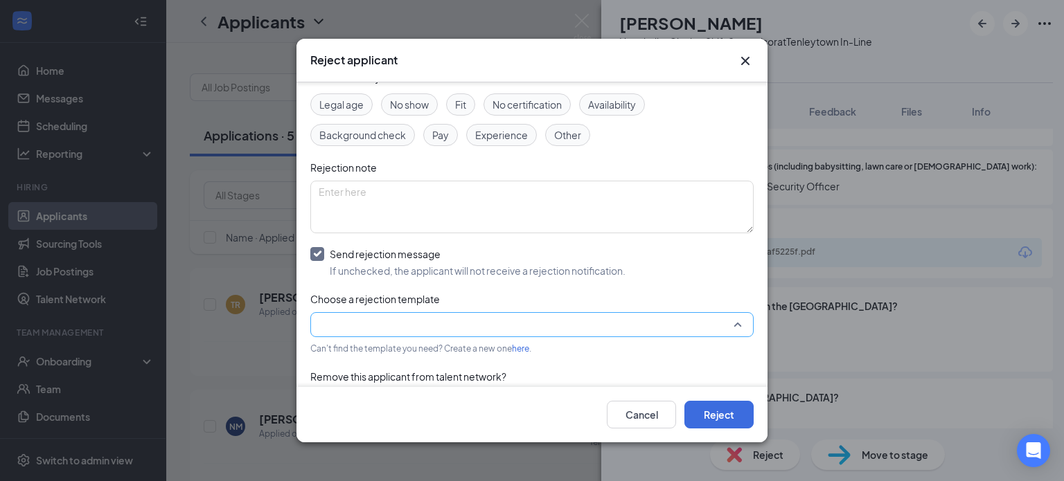
click at [377, 323] on input "search" at bounding box center [527, 325] width 417 height 24
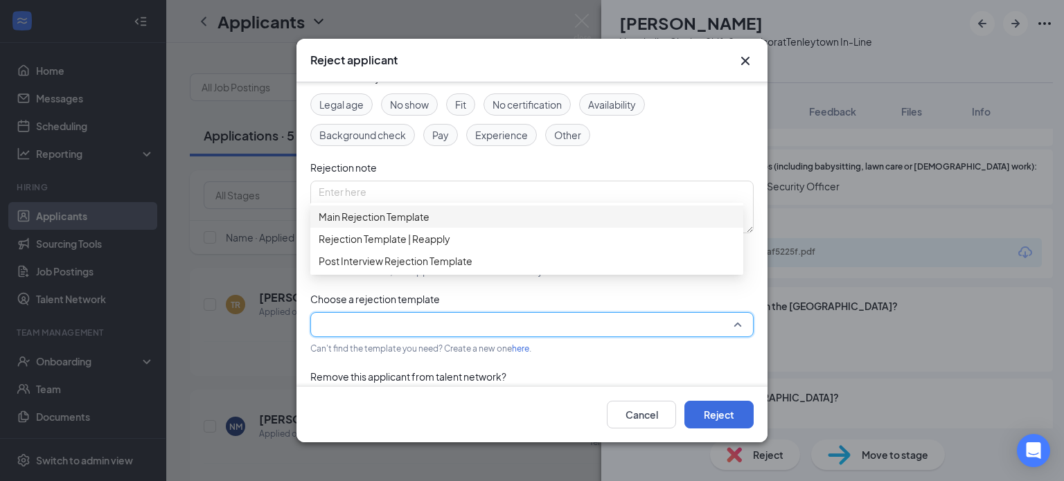
click at [383, 224] on span "Main Rejection Template" at bounding box center [374, 216] width 111 height 15
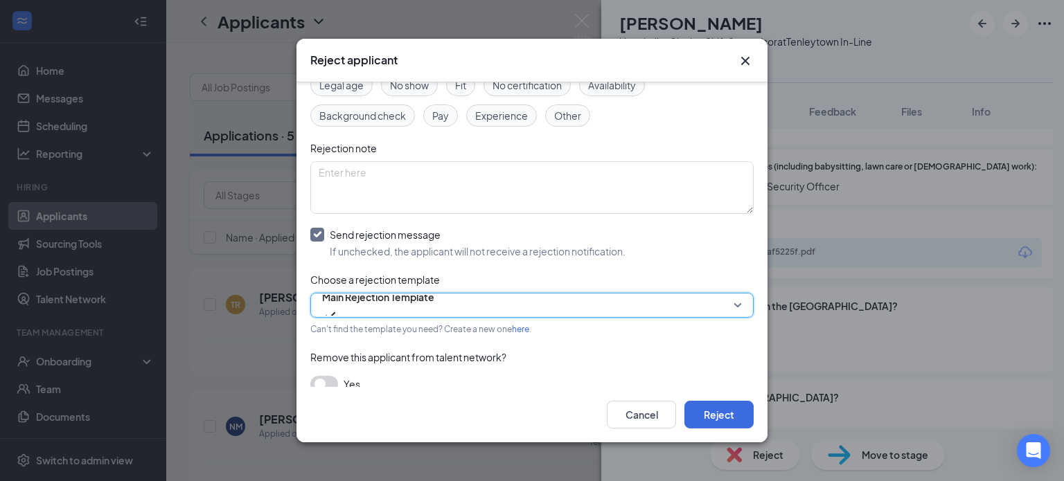
scroll to position [107, 0]
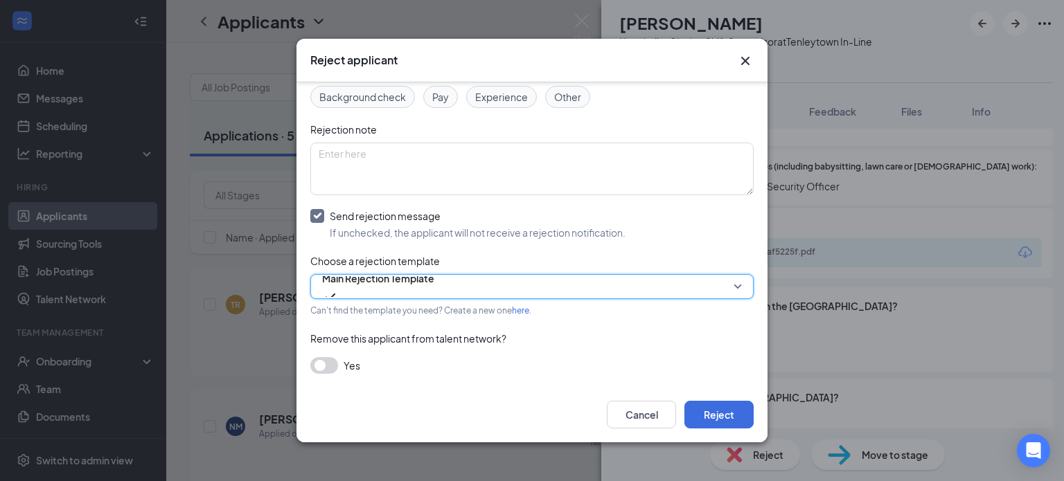
click at [329, 369] on button "button" at bounding box center [324, 365] width 28 height 17
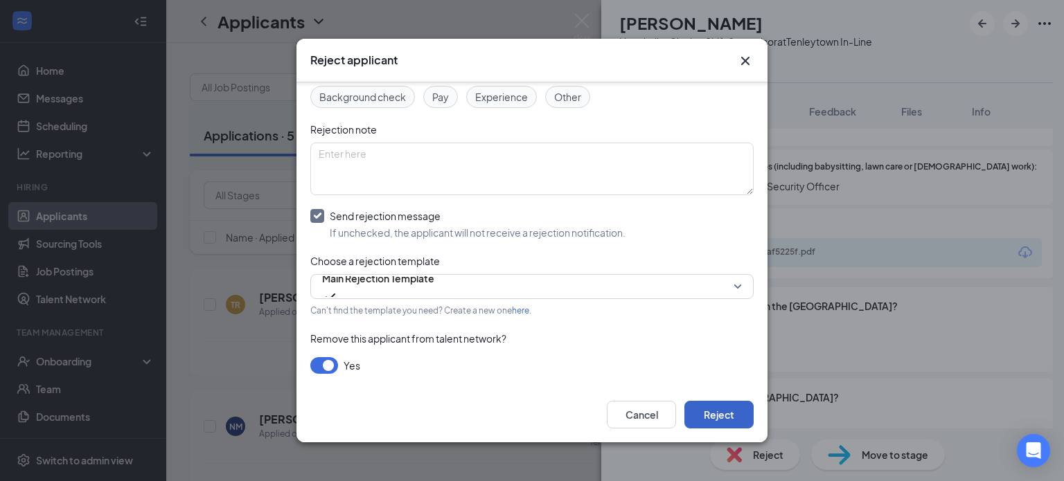
click at [745, 414] on button "Reject" at bounding box center [718, 415] width 69 height 28
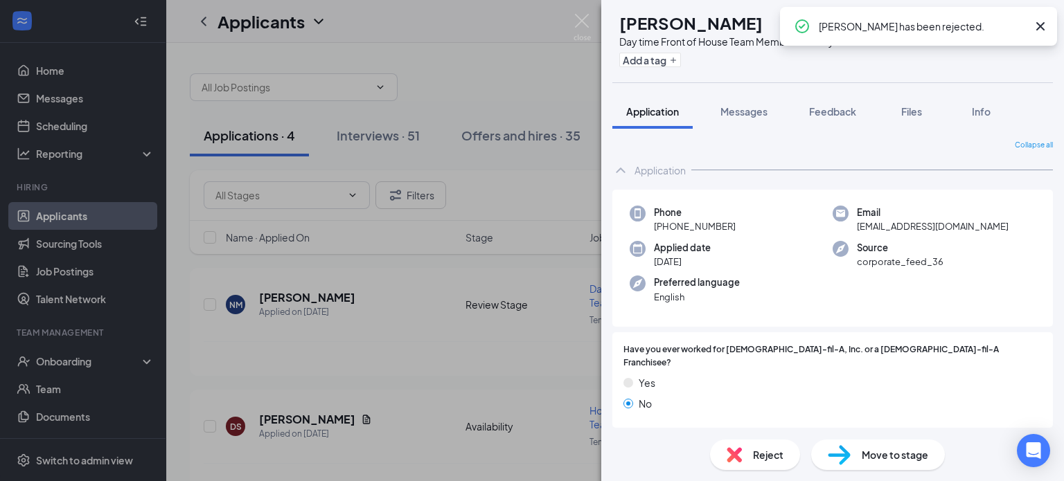
click at [1039, 24] on icon "Cross" at bounding box center [1040, 26] width 17 height 17
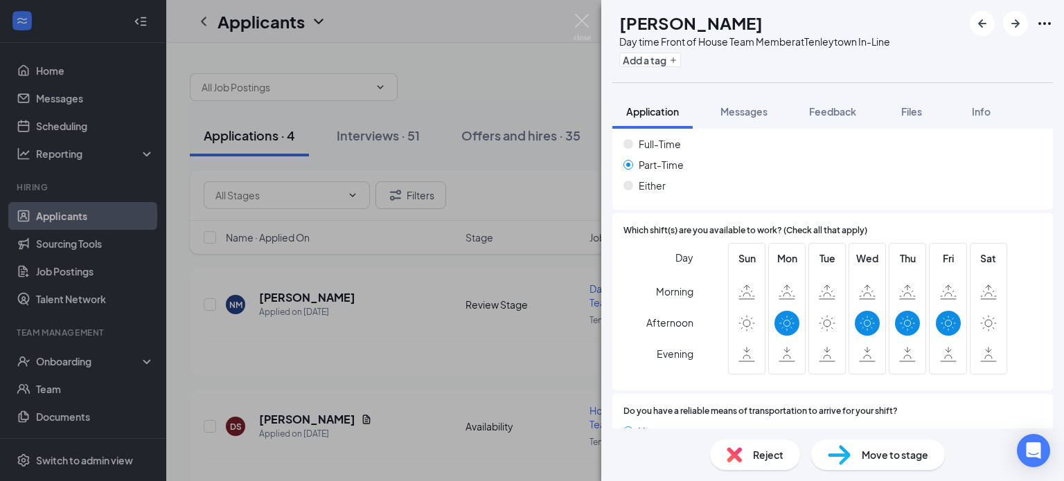
scroll to position [811, 0]
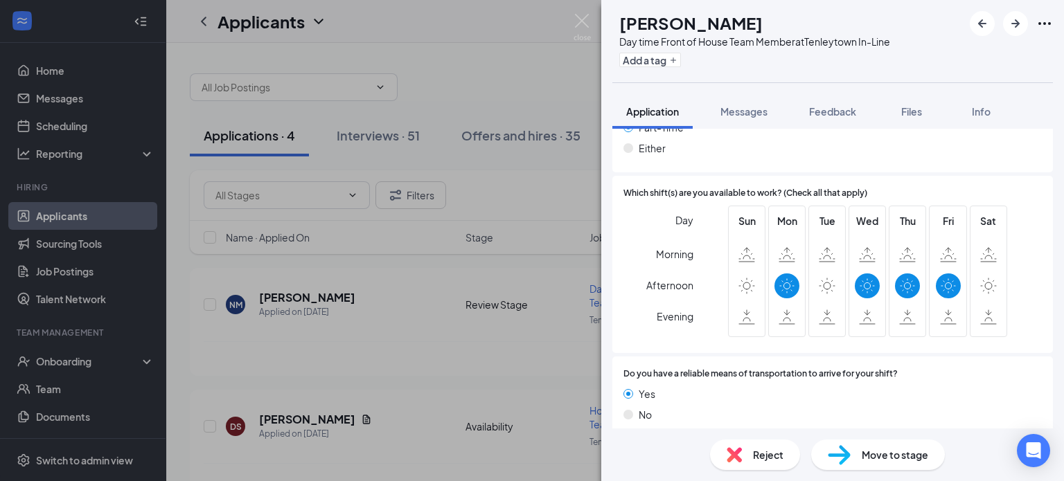
click at [768, 458] on span "Reject" at bounding box center [768, 455] width 30 height 15
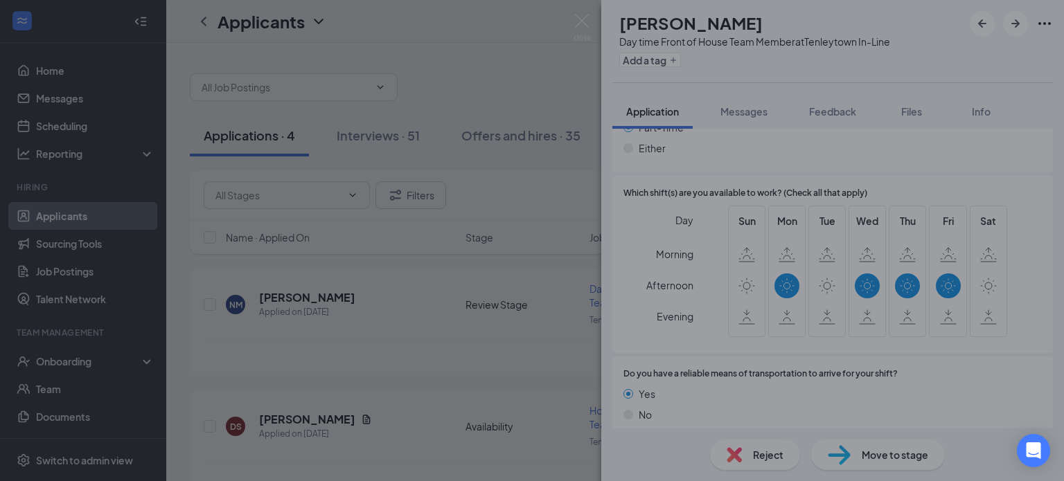
scroll to position [805, 0]
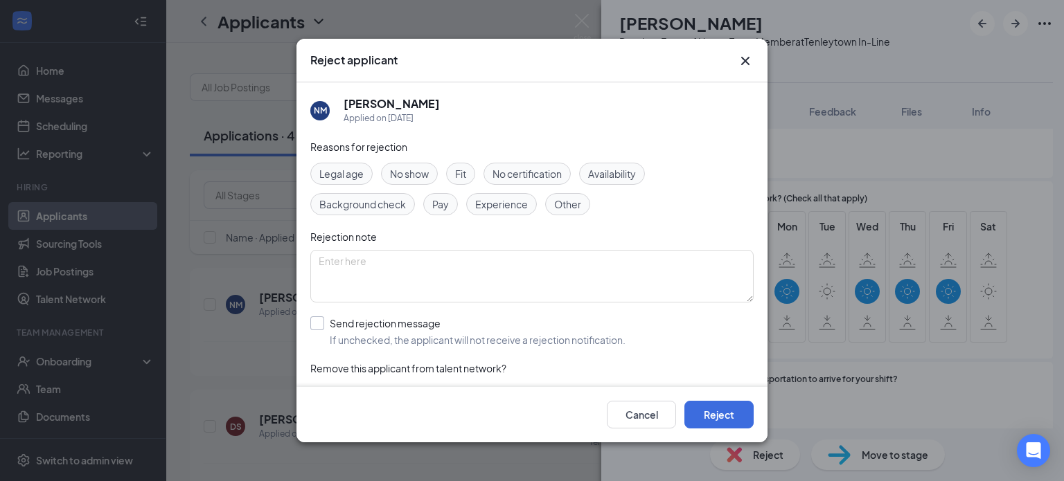
click at [319, 326] on input "Send rejection message If unchecked, the applicant will not receive a rejection…" at bounding box center [467, 332] width 315 height 30
checkbox input "true"
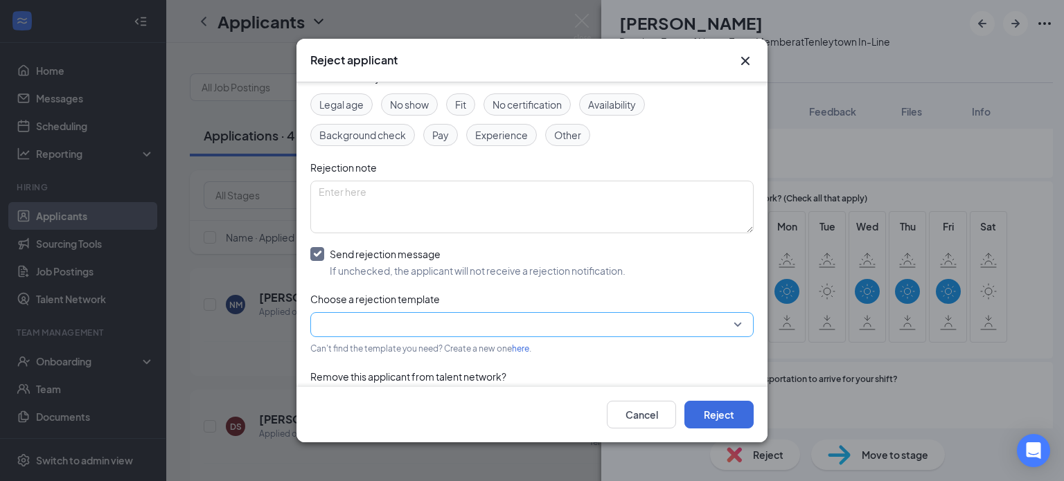
click at [327, 324] on input "search" at bounding box center [527, 325] width 417 height 24
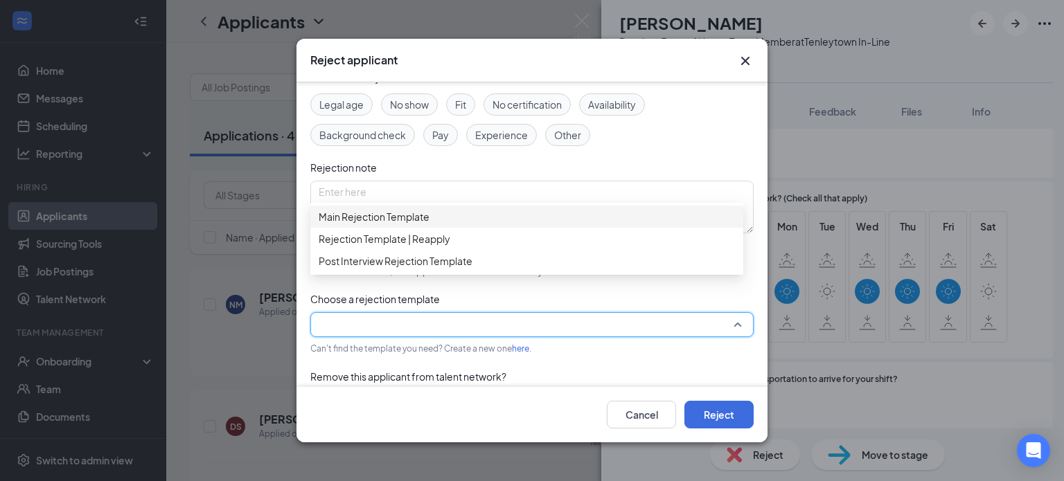
click at [376, 220] on span "Main Rejection Template" at bounding box center [374, 216] width 111 height 15
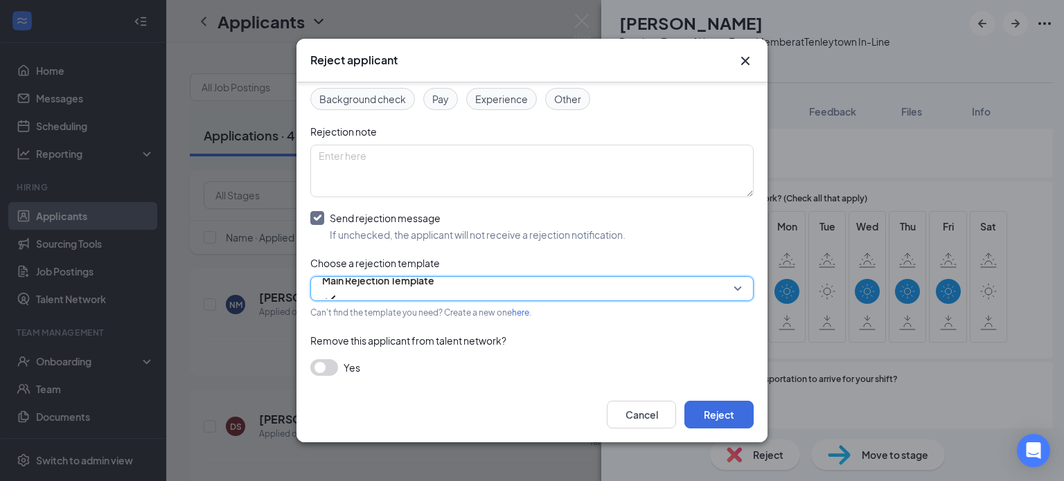
scroll to position [107, 0]
click at [325, 367] on button "button" at bounding box center [324, 365] width 28 height 17
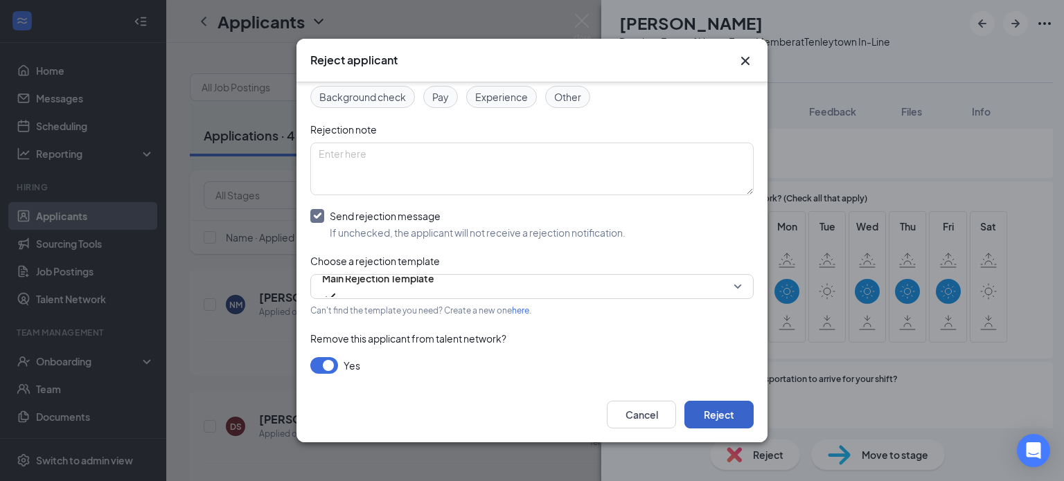
click at [732, 409] on button "Reject" at bounding box center [718, 415] width 69 height 28
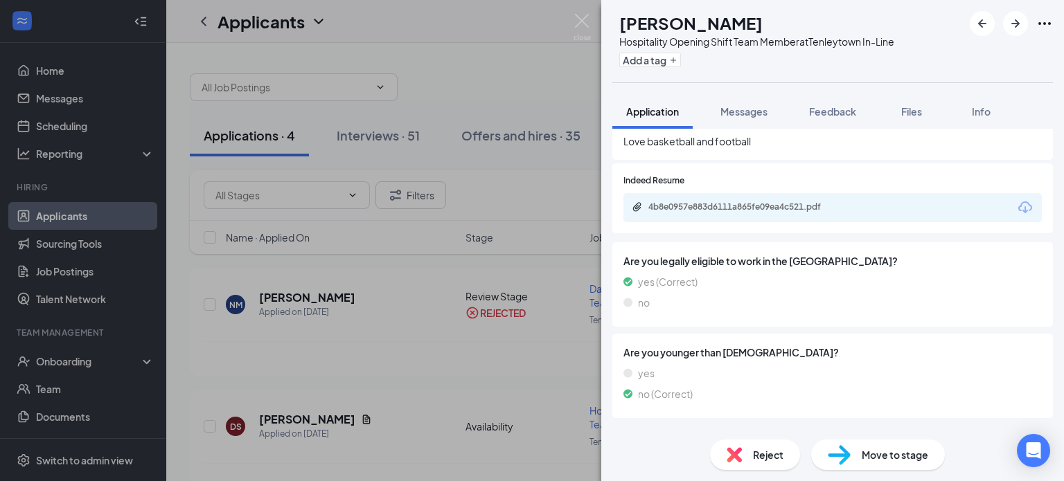
scroll to position [493, 0]
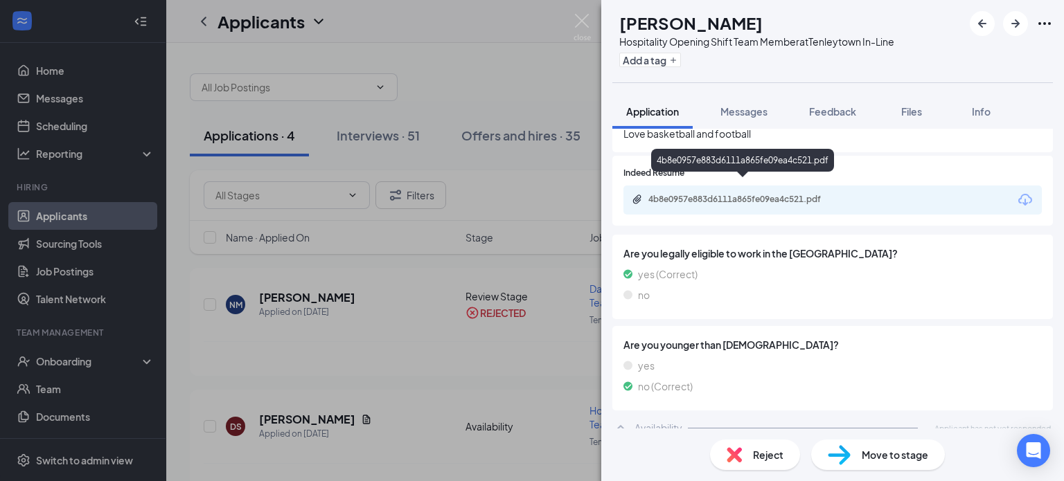
click at [759, 194] on div "4b8e0957e883d6111a865fe09ea4c521.pdf" at bounding box center [745, 199] width 194 height 11
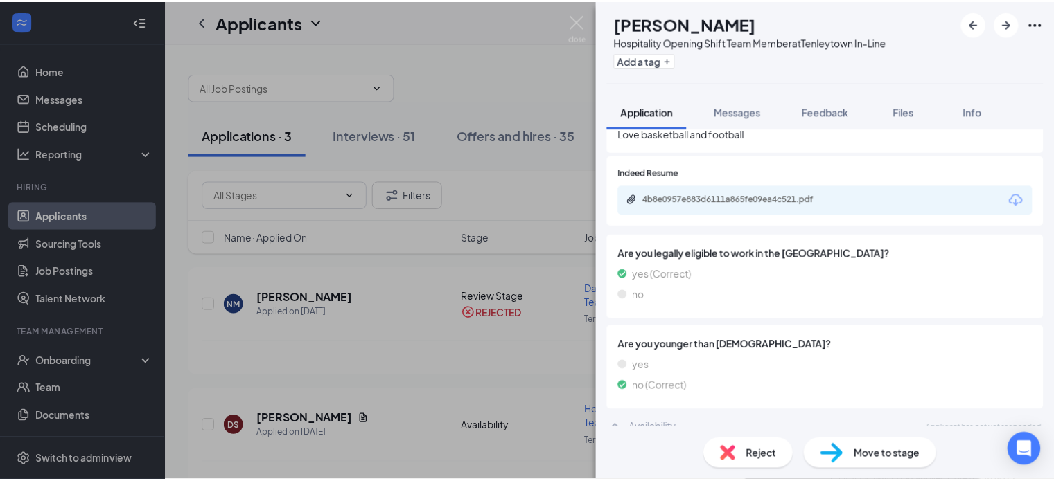
scroll to position [487, 0]
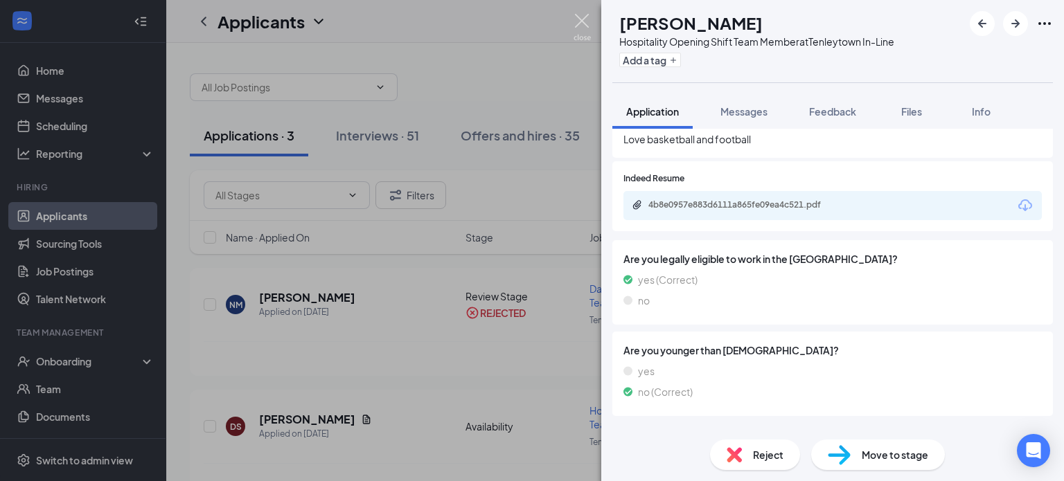
click at [585, 23] on img at bounding box center [582, 27] width 17 height 27
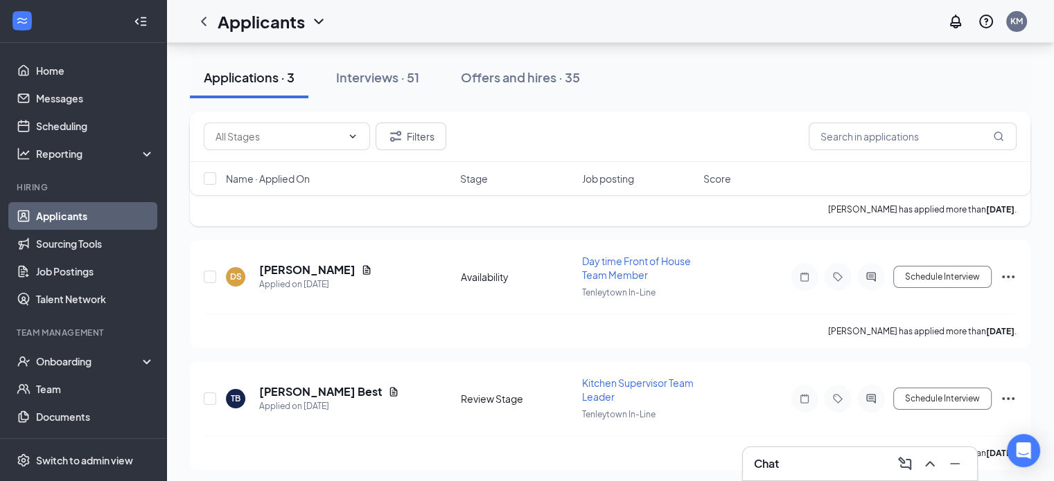
scroll to position [150, 0]
click at [839, 135] on input "text" at bounding box center [912, 137] width 208 height 28
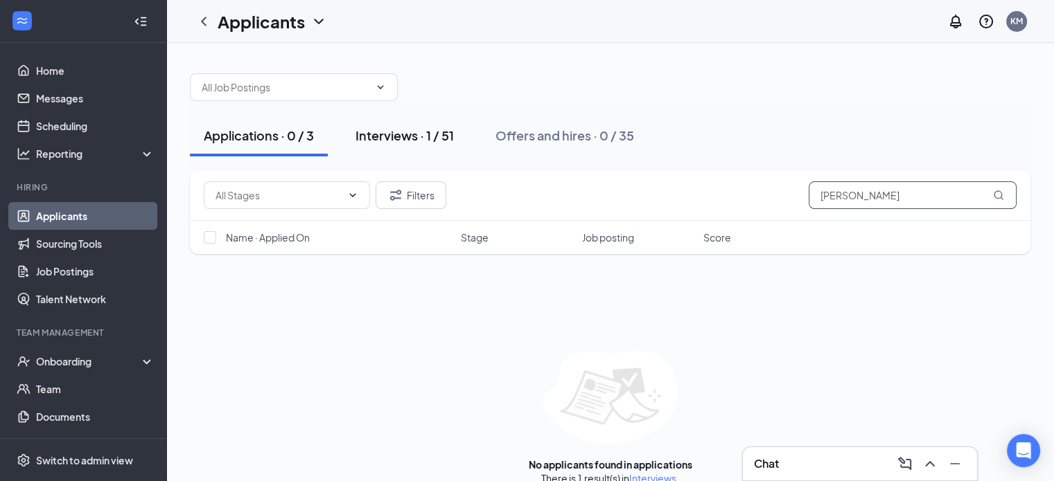
type input "[PERSON_NAME]"
click at [421, 127] on div "Interviews · 1 / 51" at bounding box center [404, 135] width 98 height 17
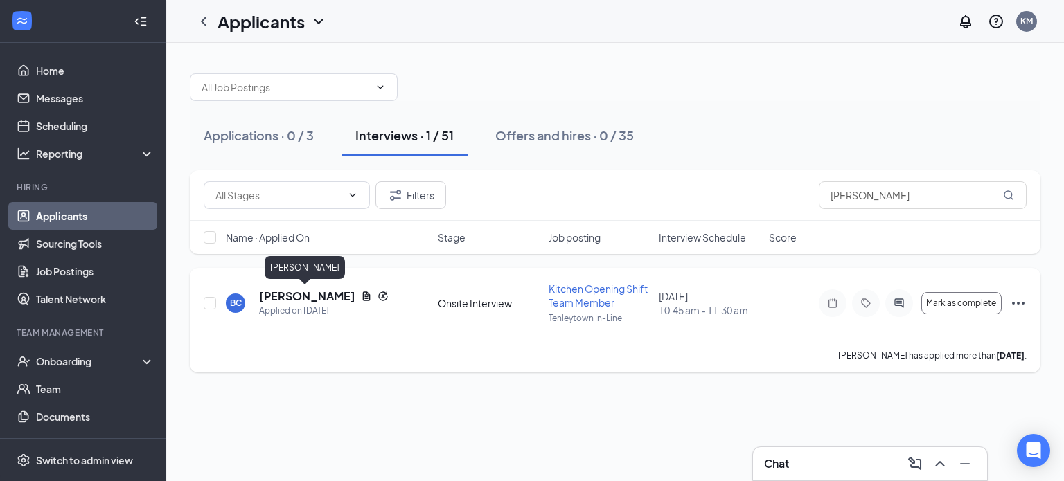
click at [302, 295] on h5 "[PERSON_NAME]" at bounding box center [307, 296] width 96 height 15
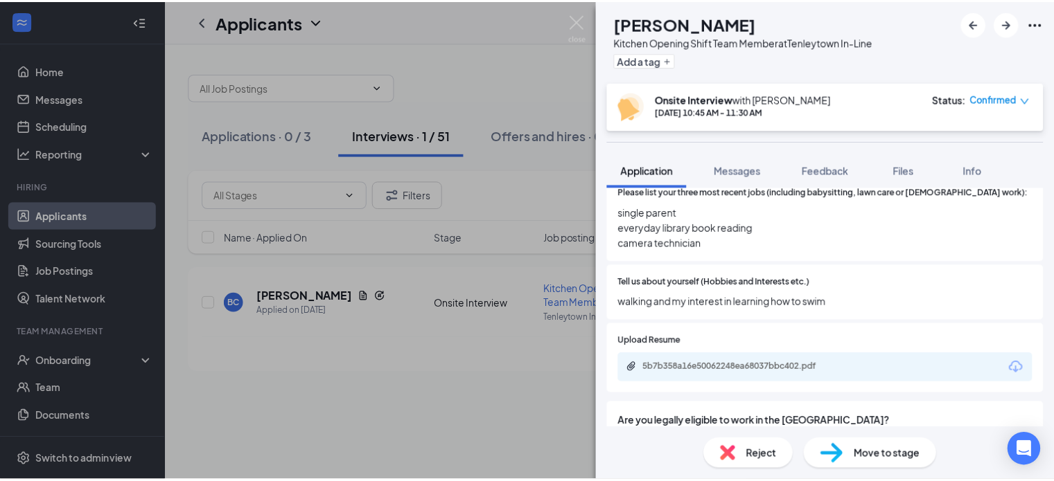
scroll to position [416, 0]
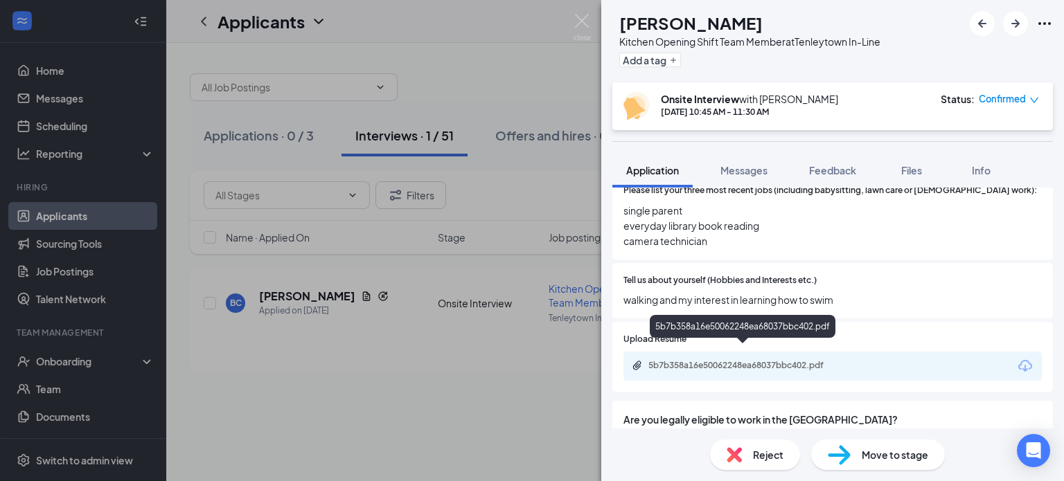
click at [754, 360] on div "5b7b358a16e50062248ea68037bbc402.pdf" at bounding box center [745, 365] width 194 height 11
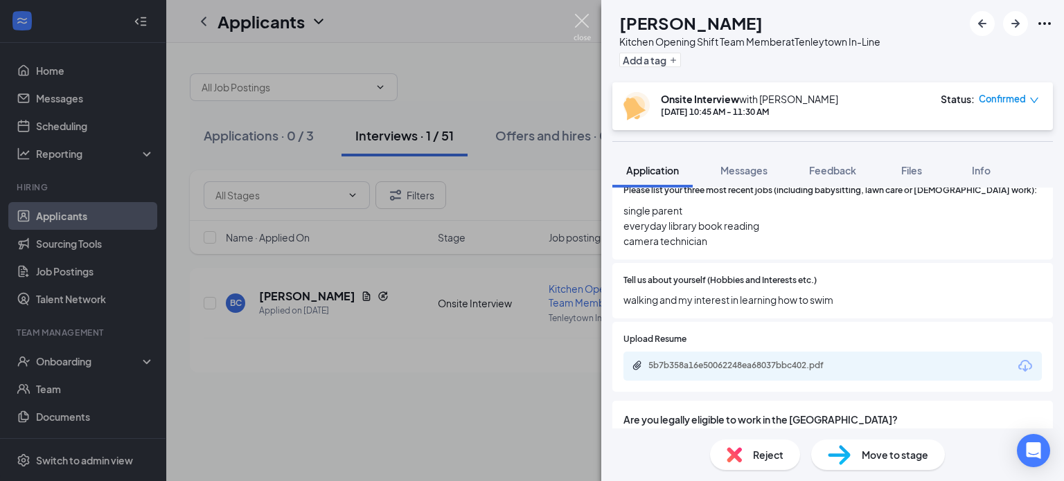
click at [582, 26] on img at bounding box center [582, 27] width 17 height 27
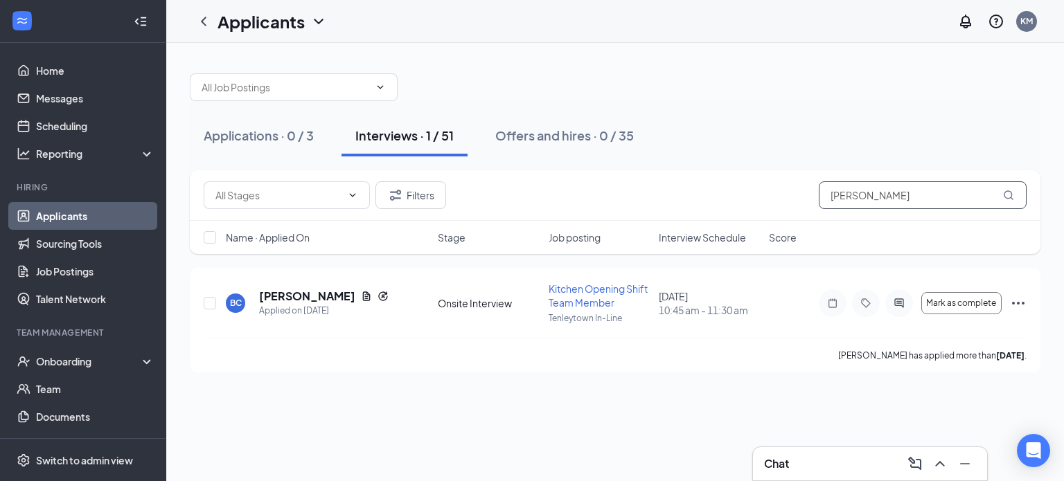
drag, startPoint x: 893, startPoint y: 199, endPoint x: 815, endPoint y: 198, distance: 78.3
click at [815, 198] on div "Filters [PERSON_NAME]" at bounding box center [615, 196] width 823 height 28
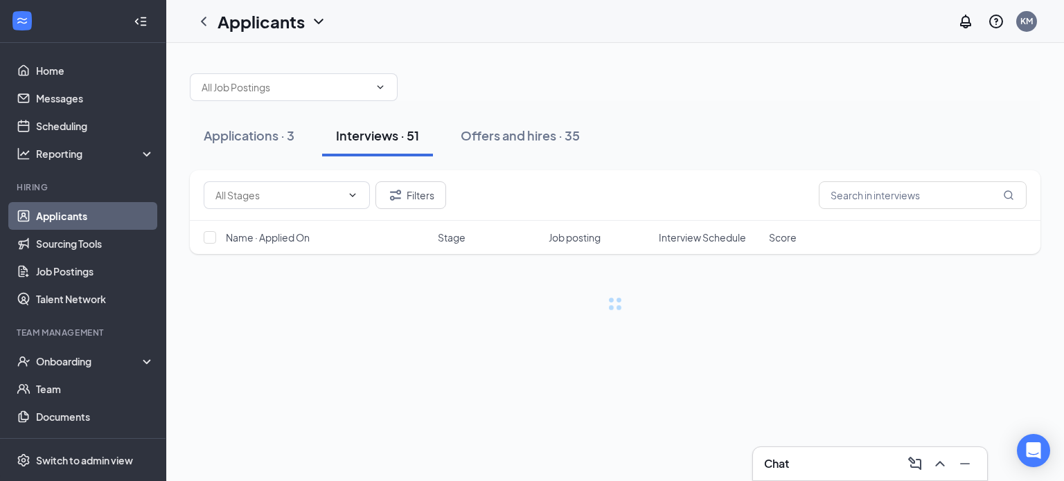
click at [721, 135] on div "Applications · 3 Interviews · 51 Offers and hires · 35" at bounding box center [615, 136] width 851 height 42
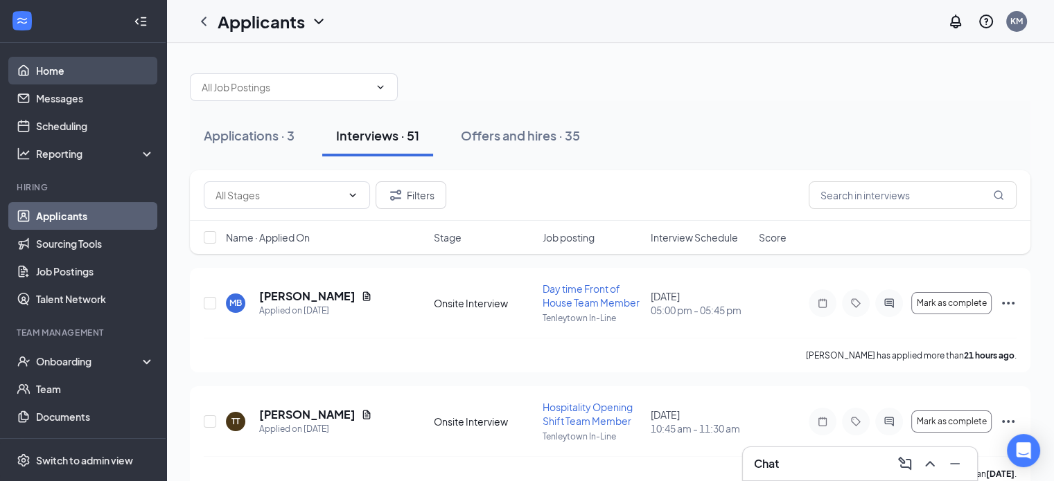
click at [47, 63] on link "Home" at bounding box center [95, 71] width 118 height 28
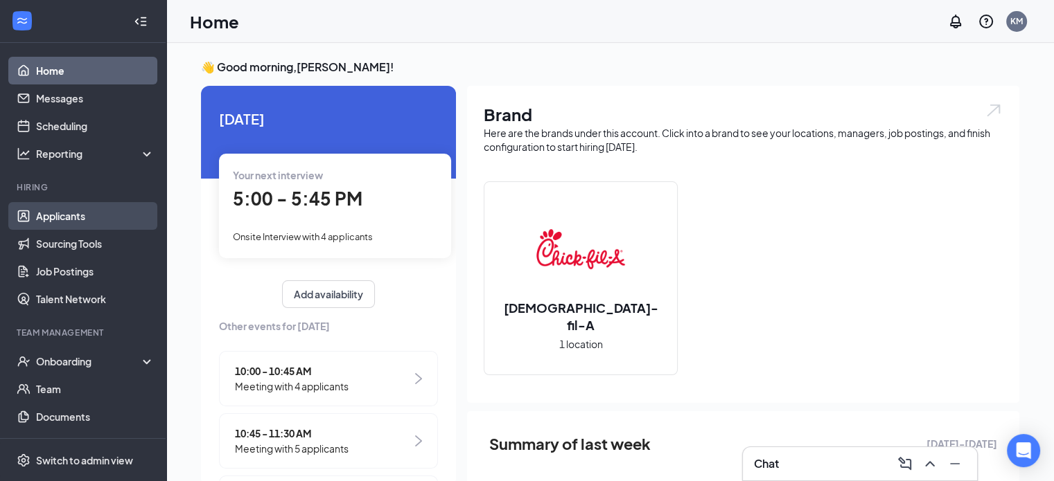
click at [54, 215] on link "Applicants" at bounding box center [95, 216] width 118 height 28
